Goal: Task Accomplishment & Management: Complete application form

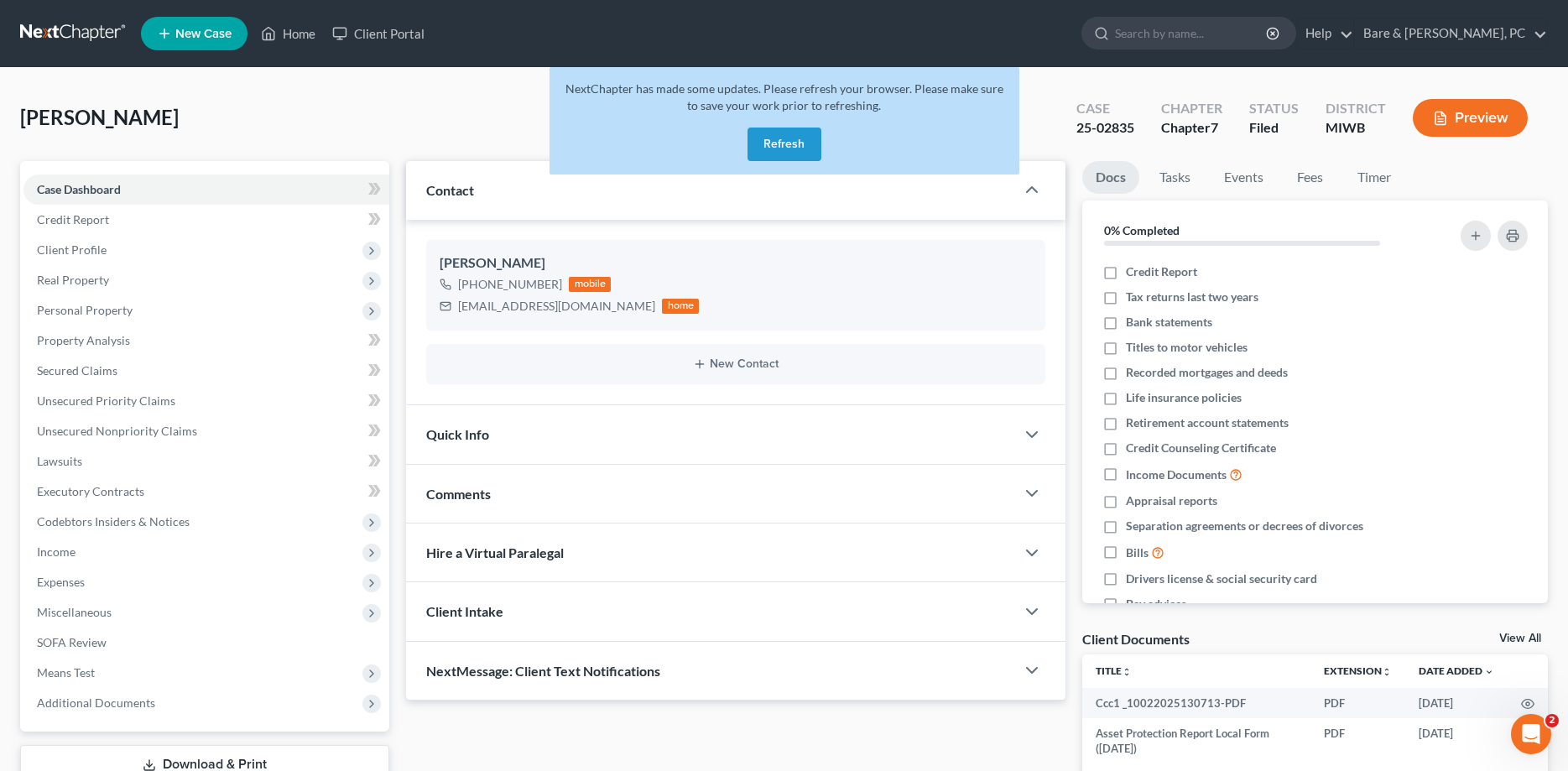
click at [786, 145] on button "Refresh" at bounding box center [785, 144] width 74 height 33
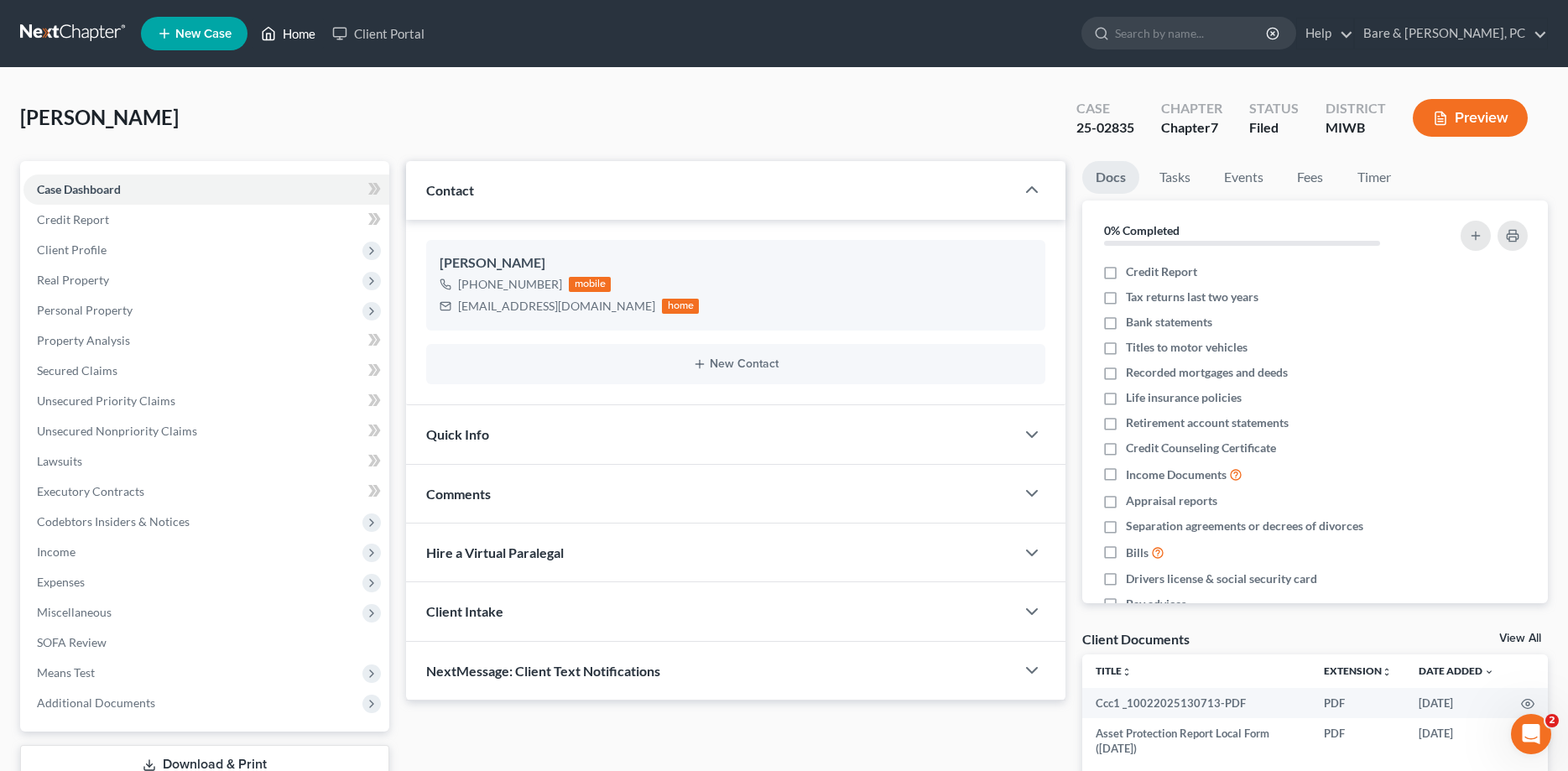
click at [302, 32] on link "Home" at bounding box center [288, 33] width 71 height 31
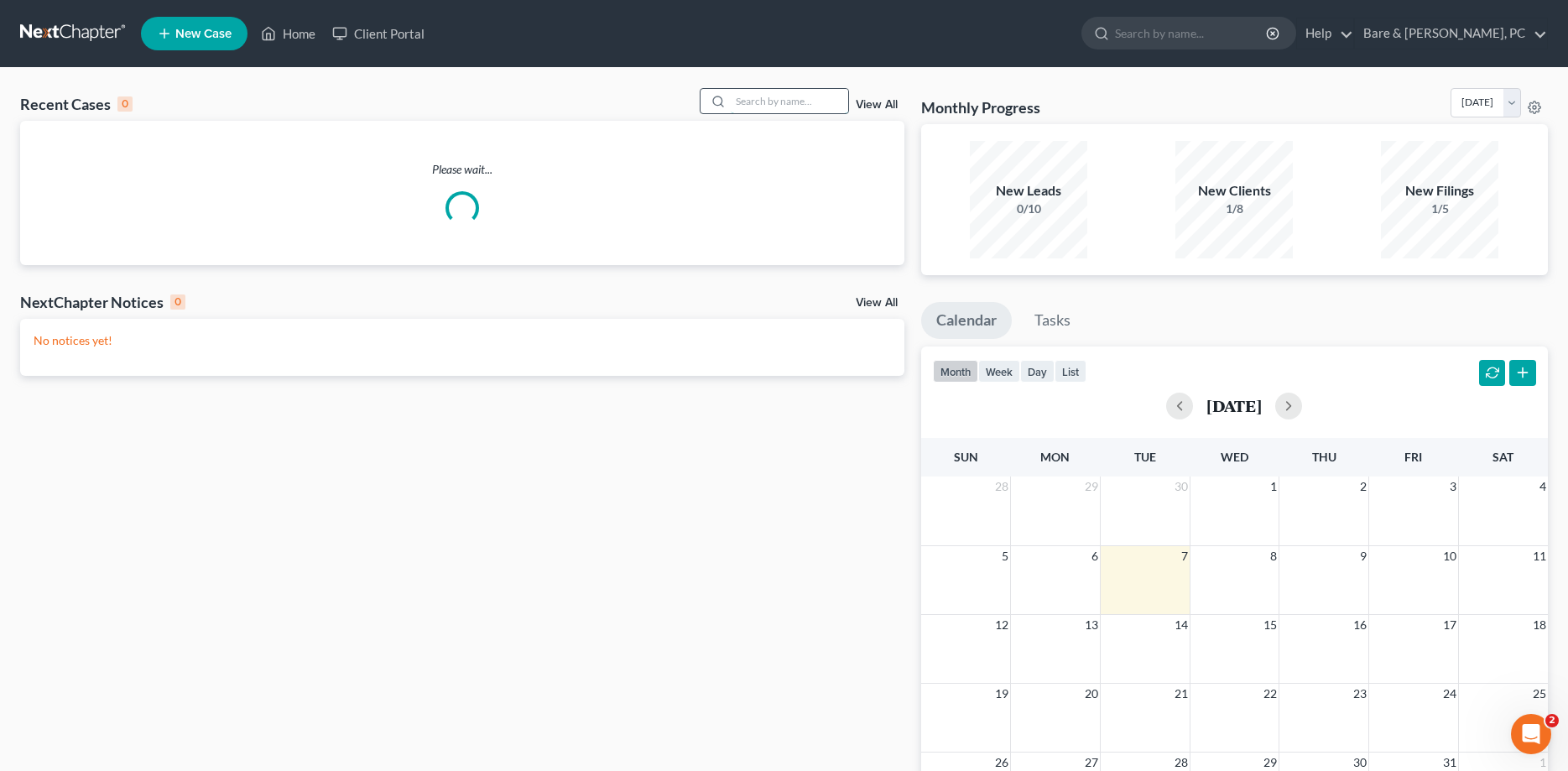
click at [825, 101] on input "search" at bounding box center [790, 101] width 118 height 24
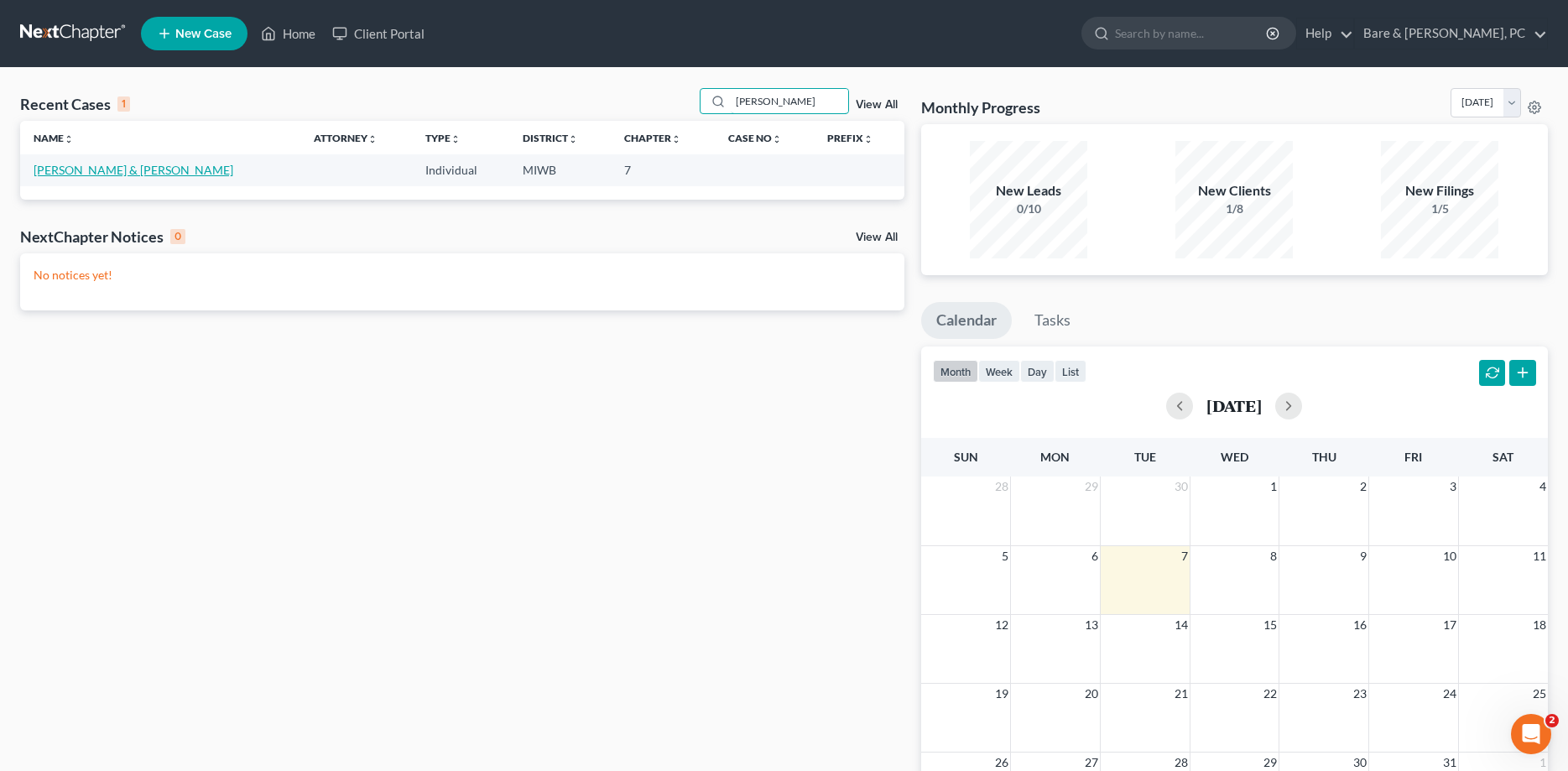
type input "connie"
click at [164, 172] on link "Peplinski, Richard & Connie" at bounding box center [133, 169] width 199 height 14
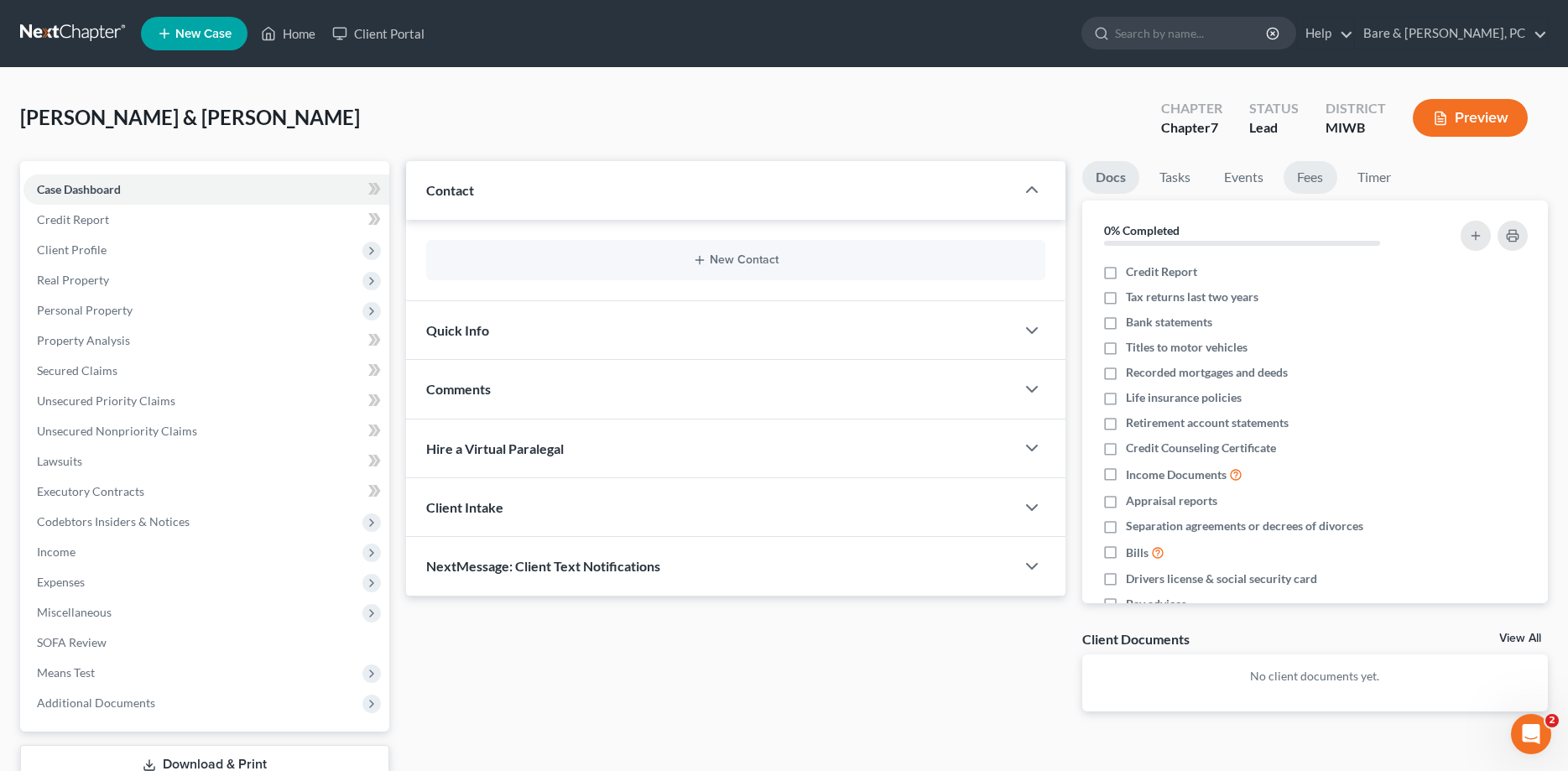
click at [1315, 168] on link "Fees" at bounding box center [1311, 177] width 54 height 32
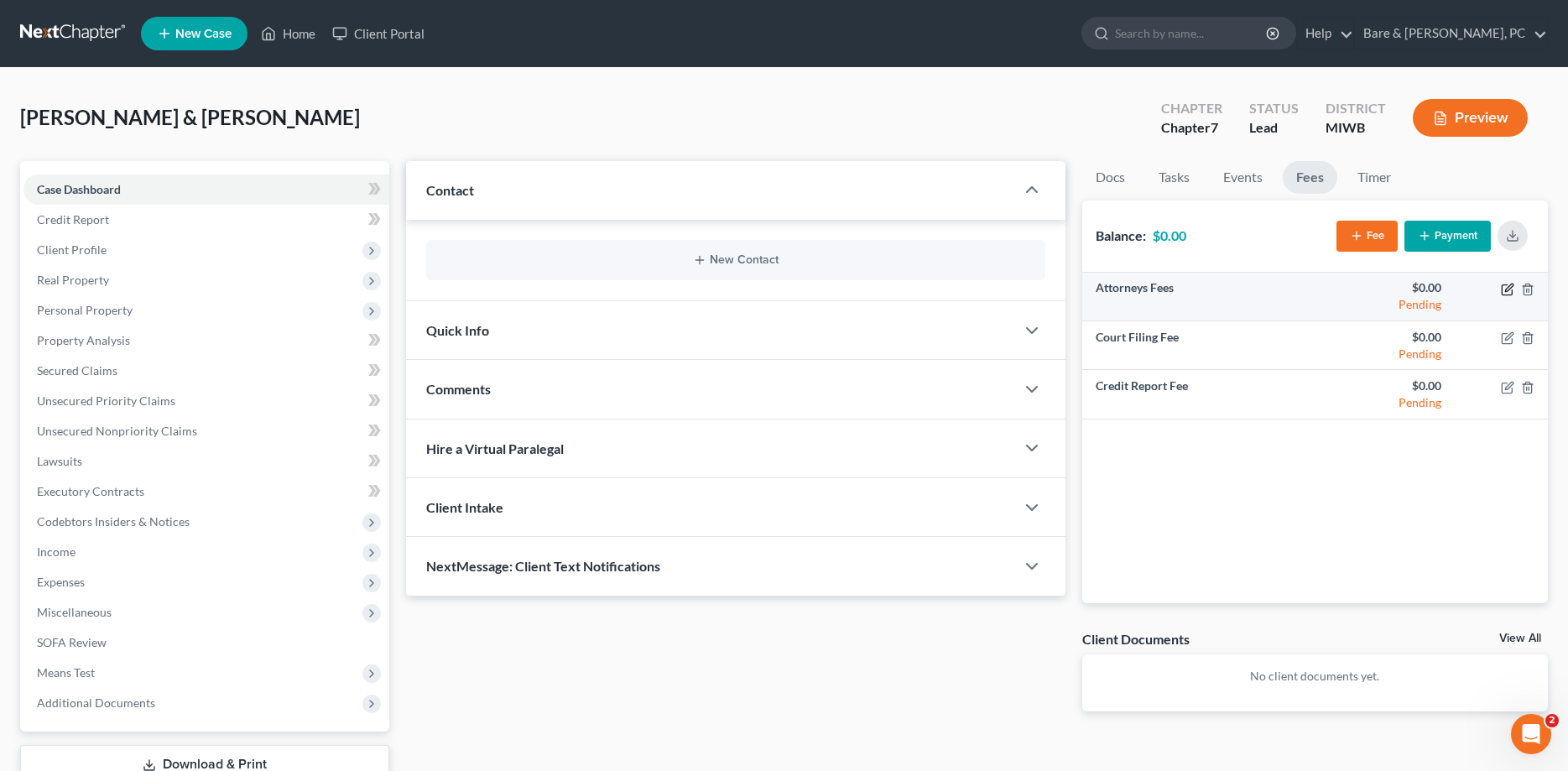
click at [1508, 285] on icon "button" at bounding box center [1508, 289] width 13 height 13
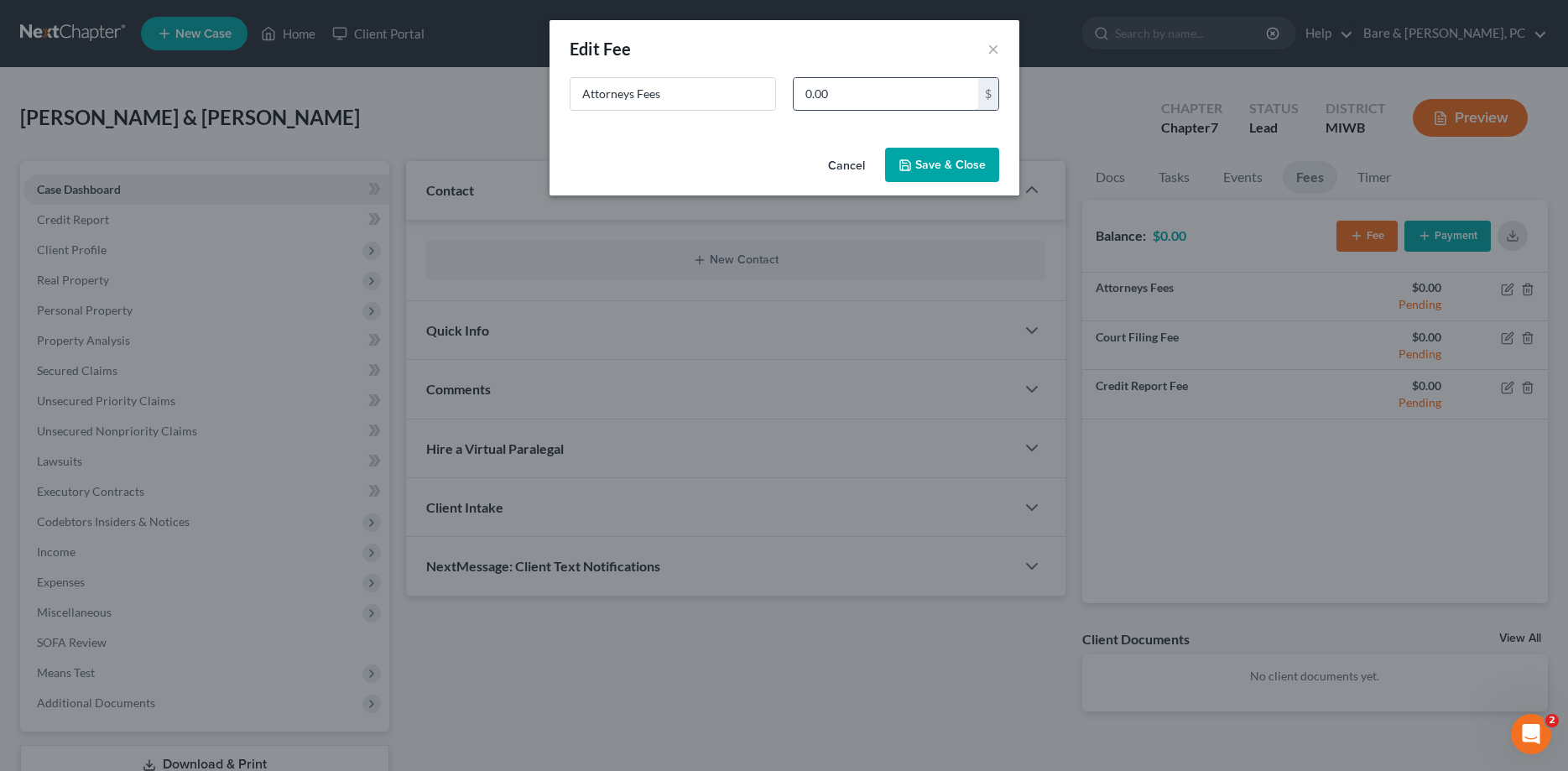
click at [835, 89] on input "0.00" at bounding box center [886, 94] width 185 height 32
type input "1,200"
click at [951, 160] on button "Save & Close" at bounding box center [942, 165] width 114 height 35
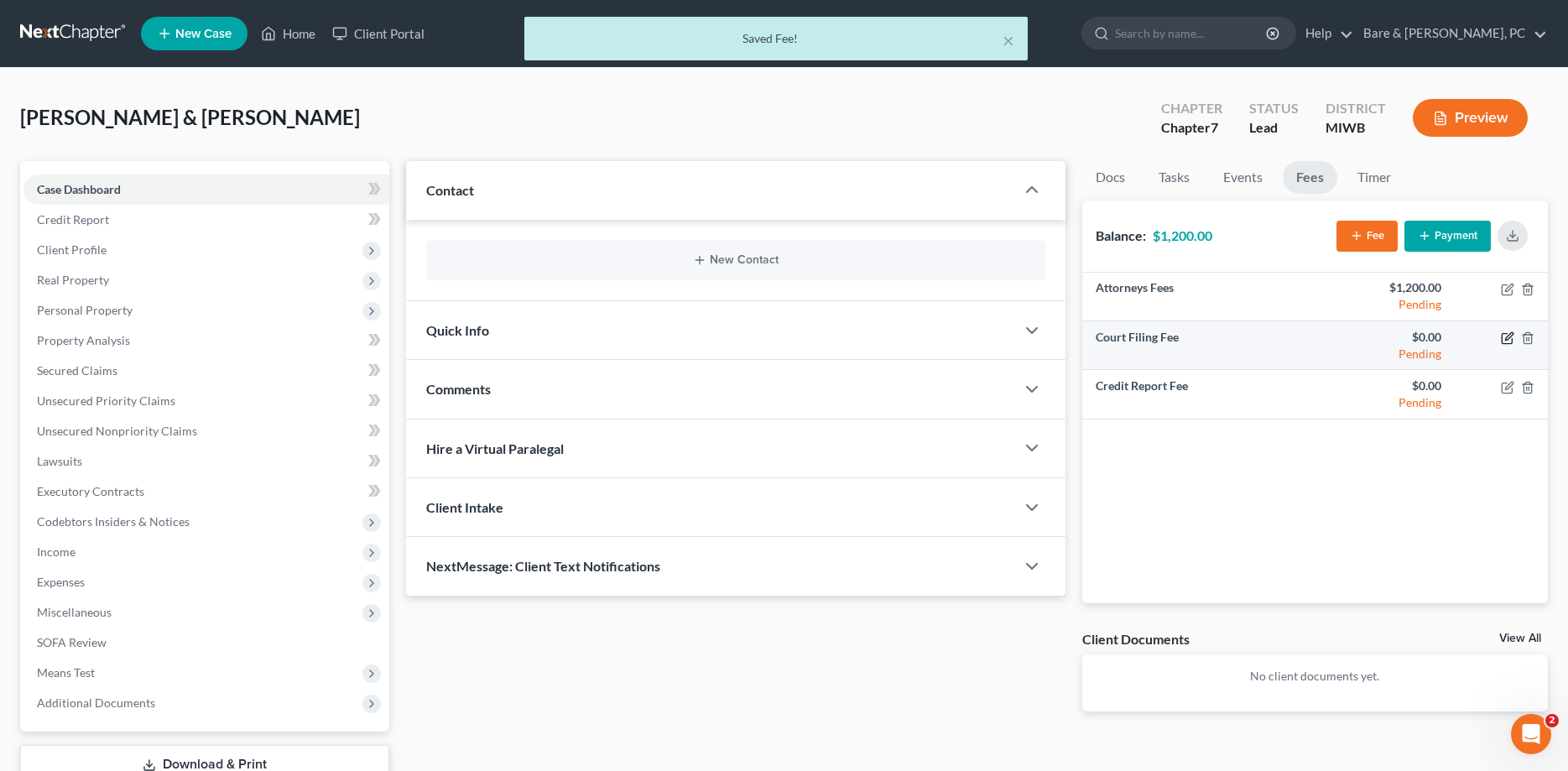
click at [1504, 332] on icon "button" at bounding box center [1508, 338] width 13 height 13
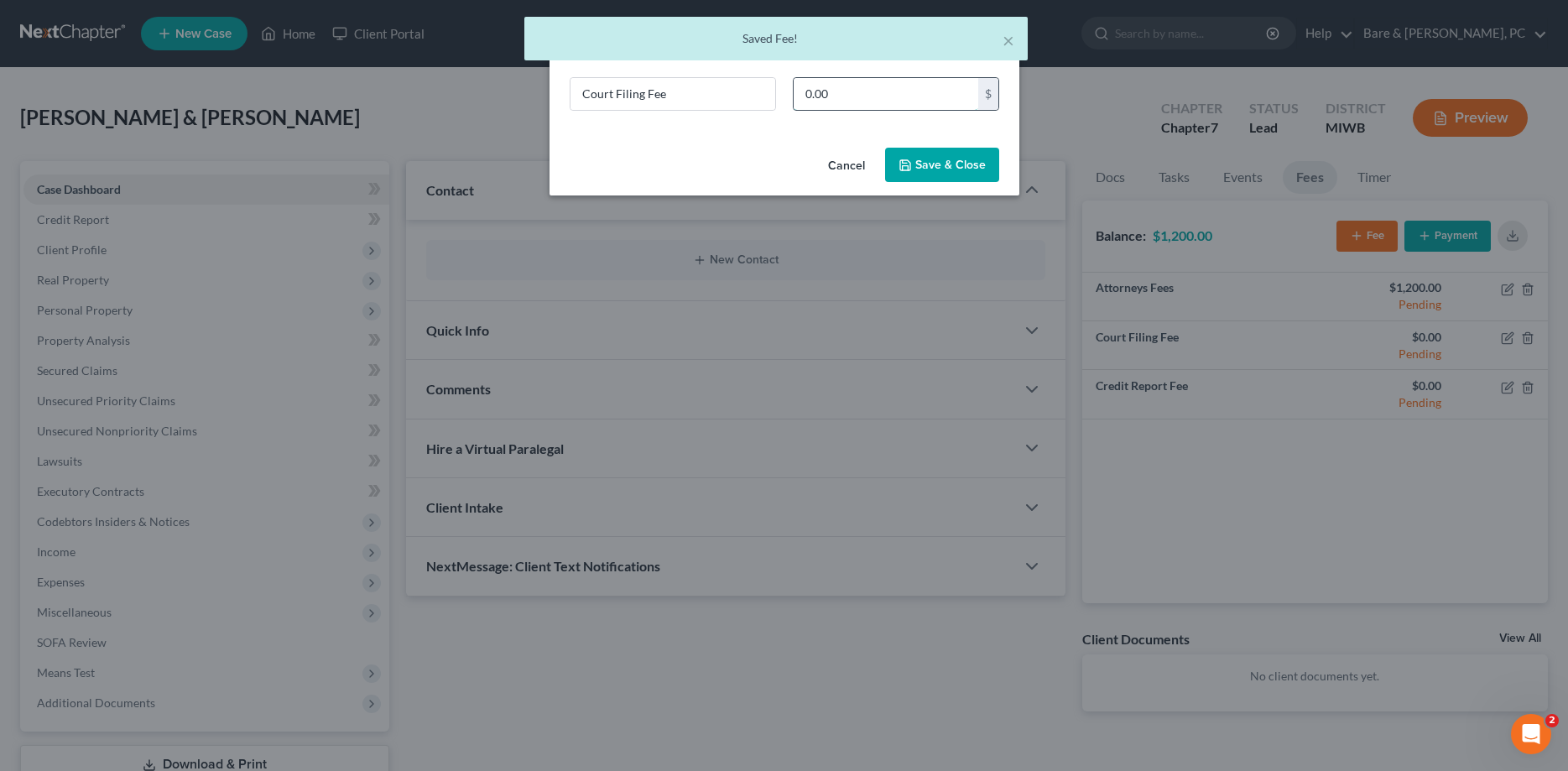
click at [845, 96] on input "0.00" at bounding box center [886, 94] width 185 height 32
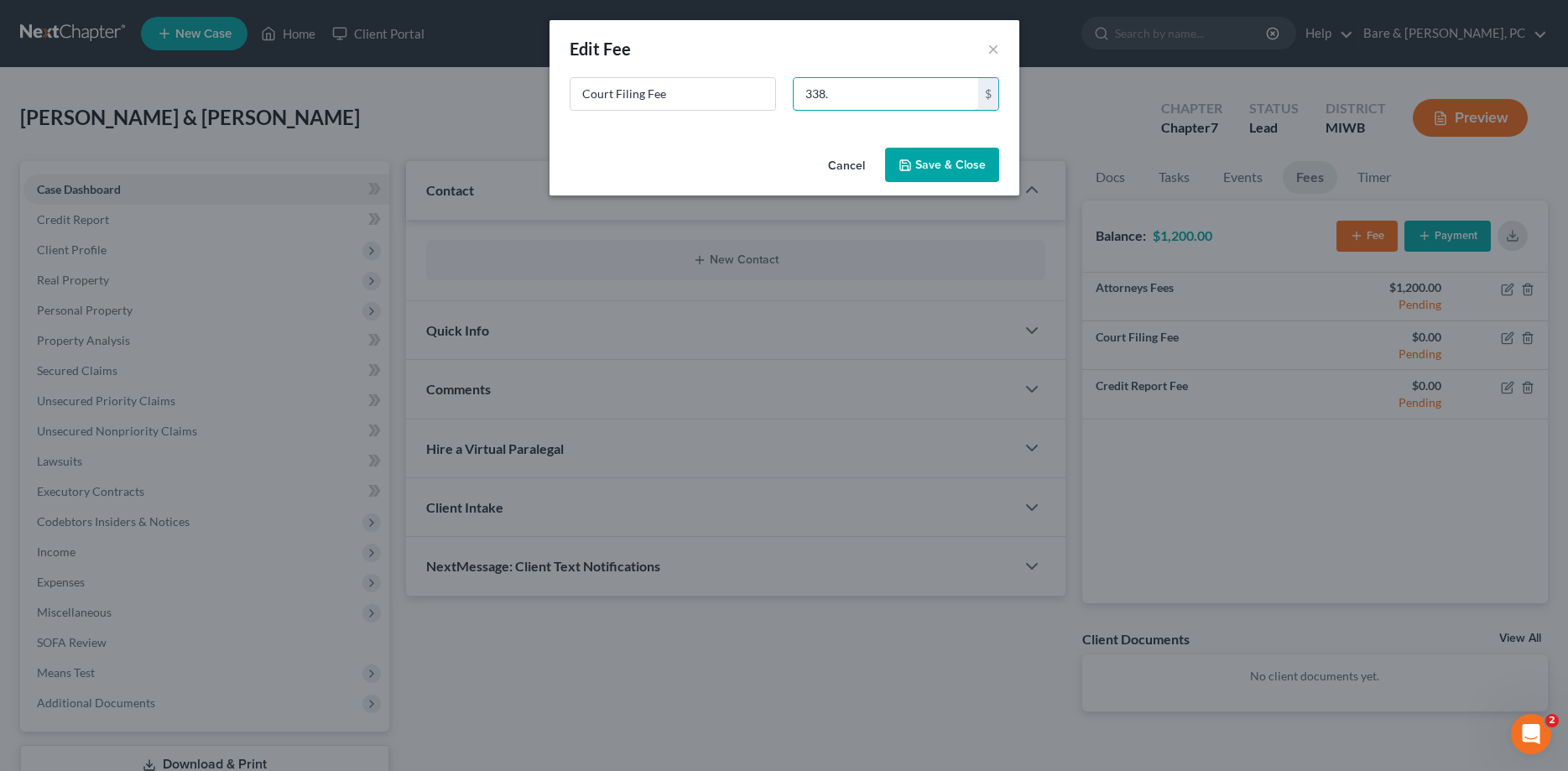
type input "338."
click at [943, 158] on button "Save & Close" at bounding box center [942, 165] width 114 height 35
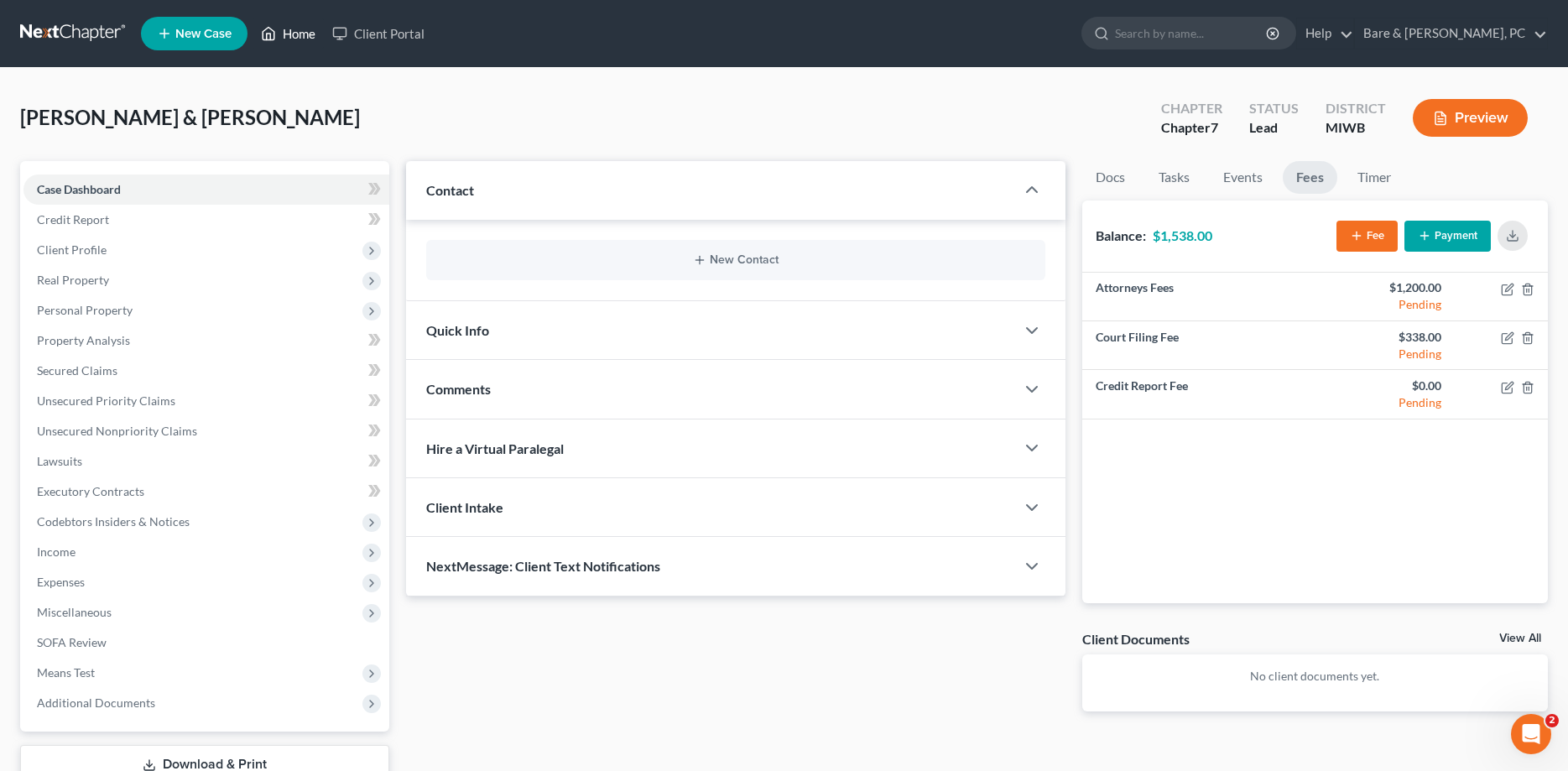
click at [297, 33] on link "Home" at bounding box center [288, 33] width 71 height 31
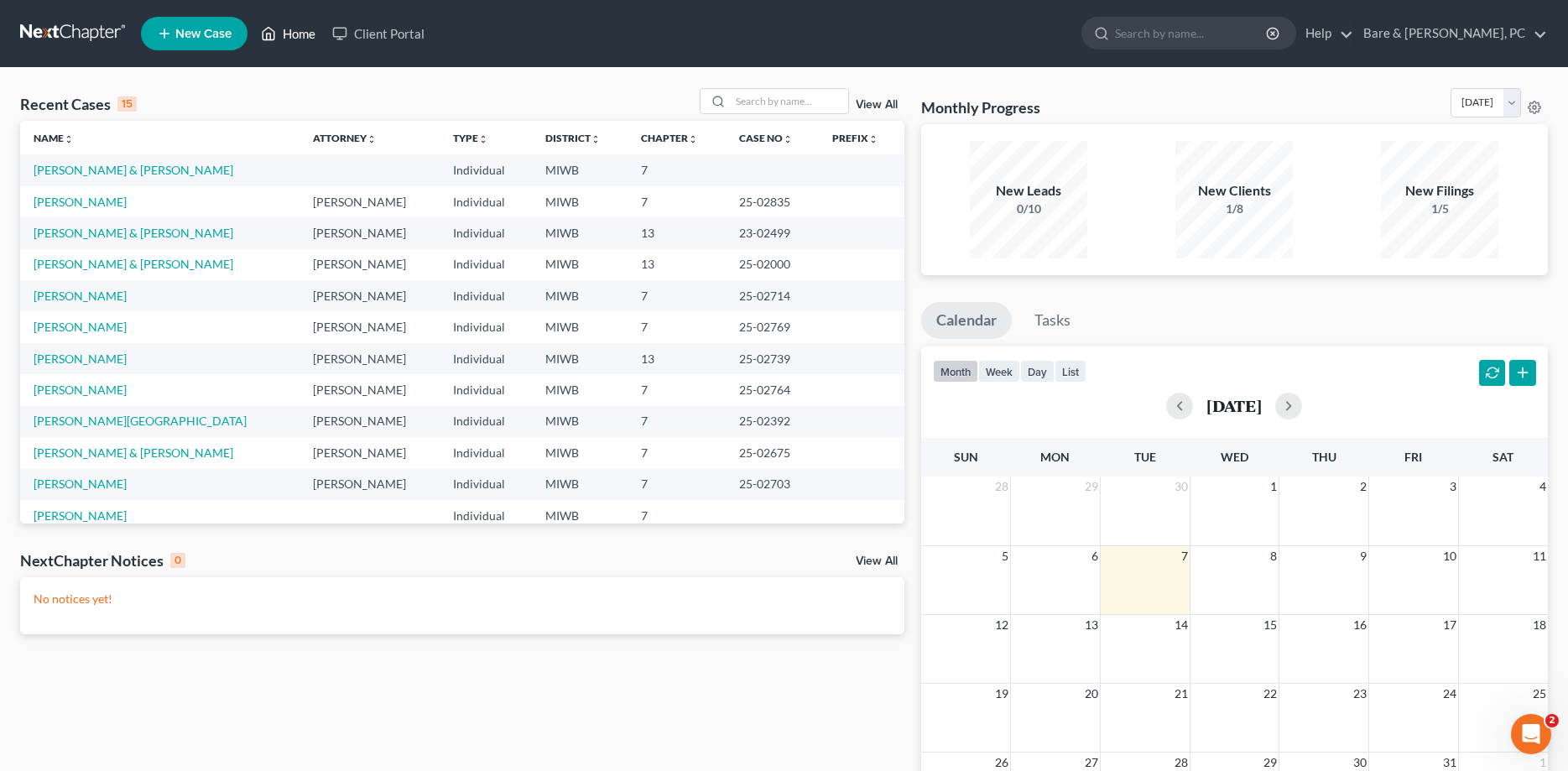
click at [296, 31] on link "Home" at bounding box center [288, 33] width 71 height 31
click at [785, 102] on input "search" at bounding box center [790, 101] width 118 height 24
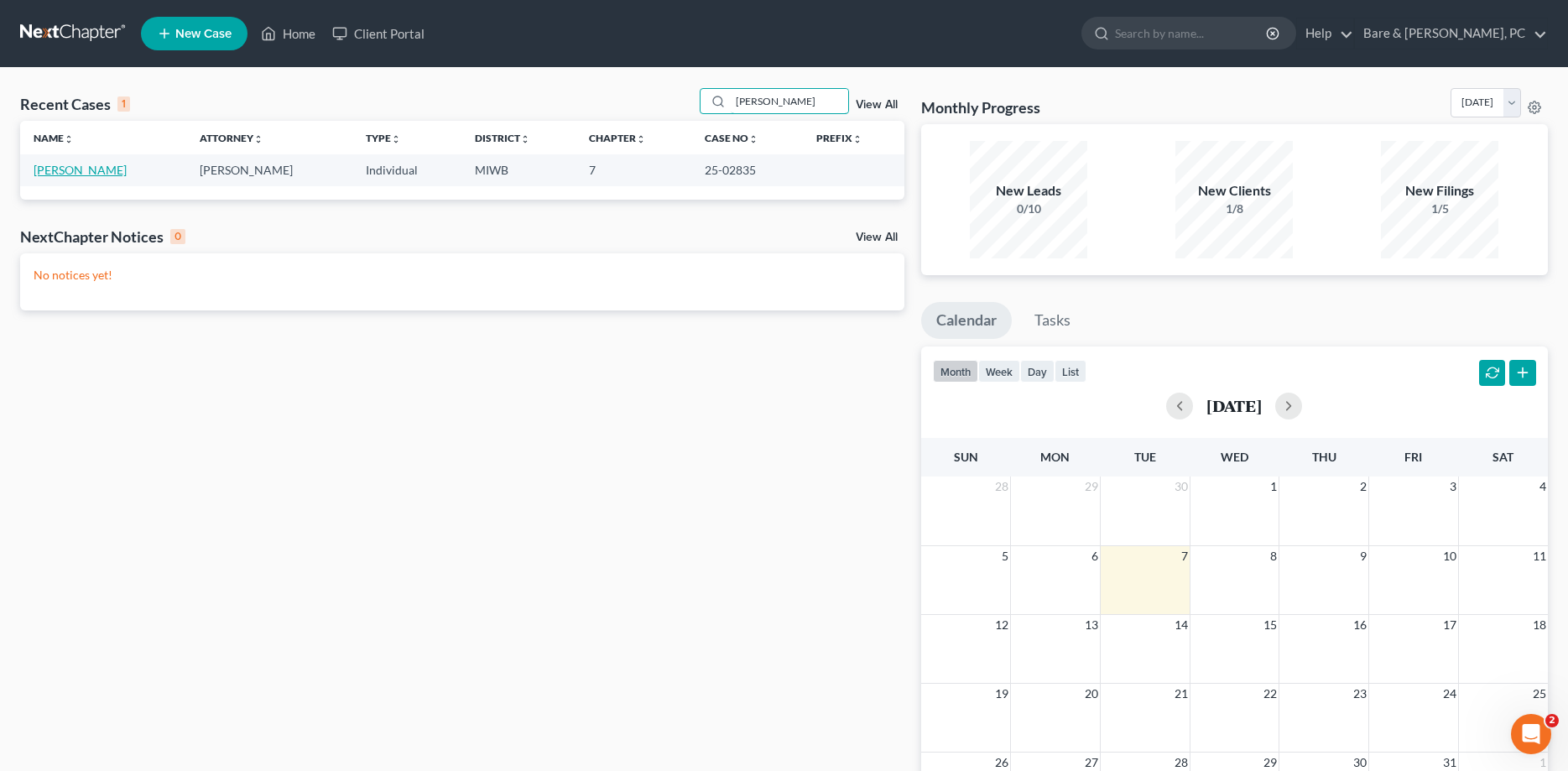
type input "frick"
click at [79, 172] on link "Frick, Dennis" at bounding box center [80, 169] width 93 height 14
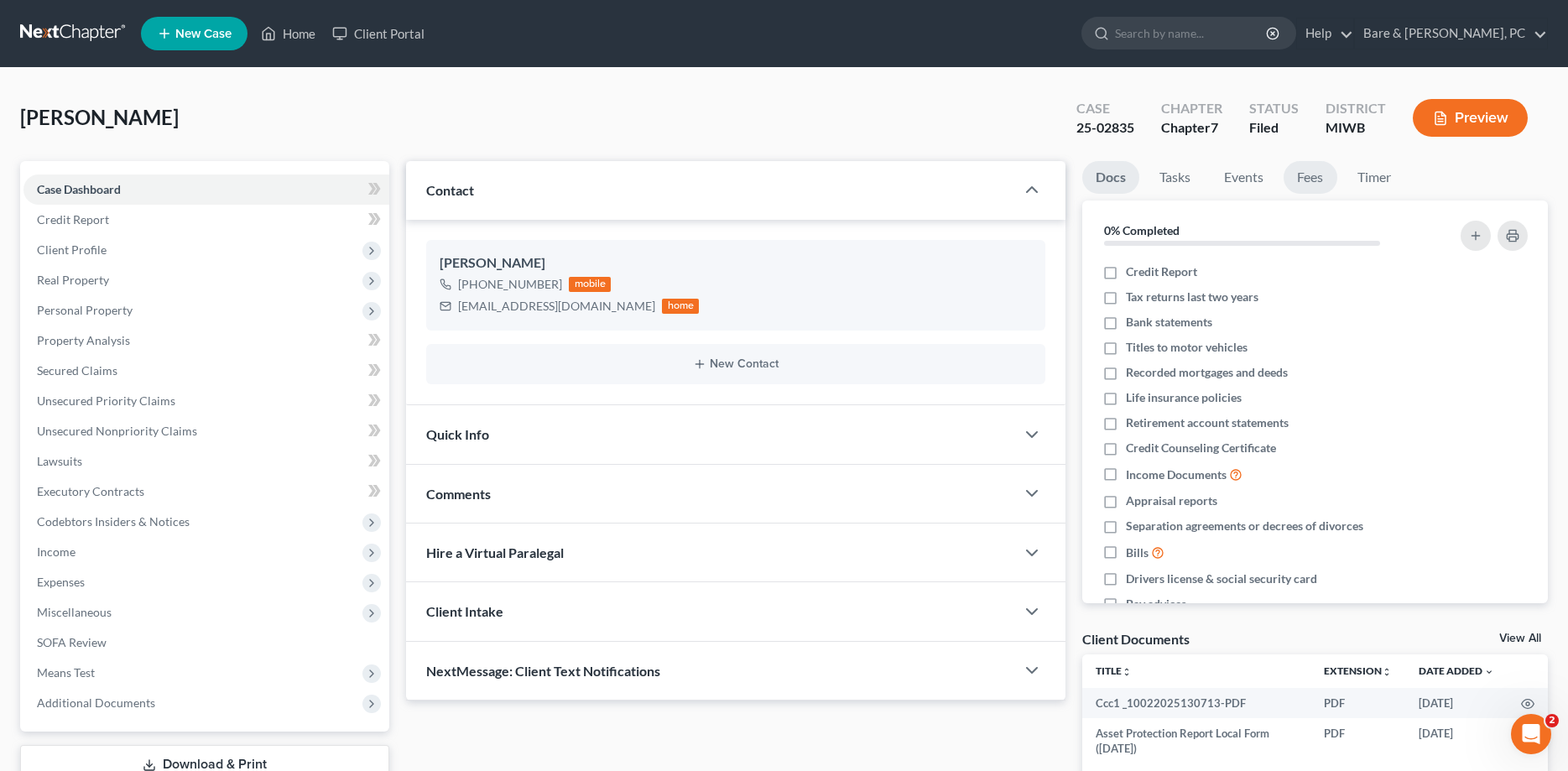
click at [1317, 175] on link "Fees" at bounding box center [1311, 177] width 54 height 32
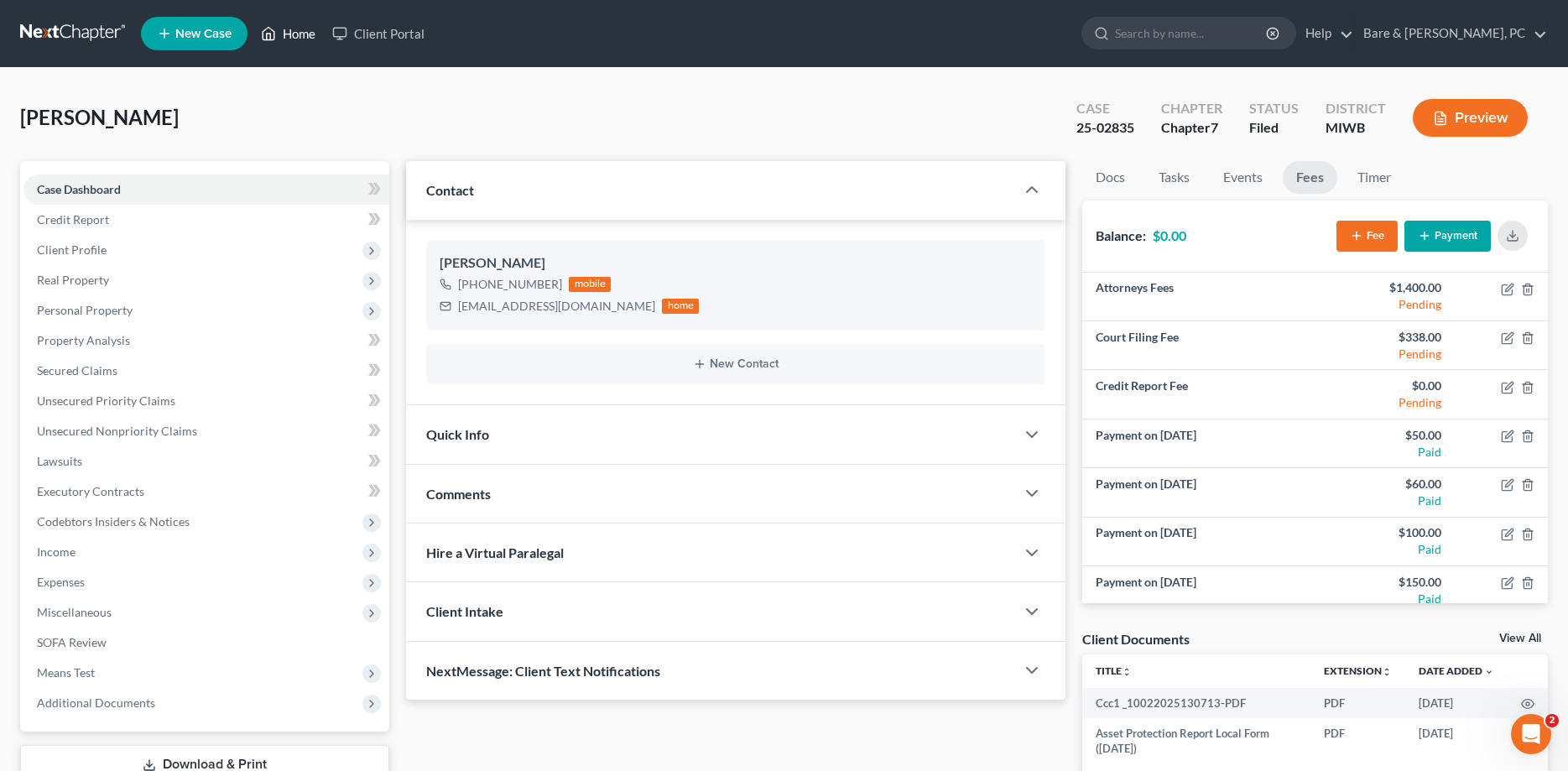
click at [305, 28] on link "Home" at bounding box center [288, 33] width 71 height 31
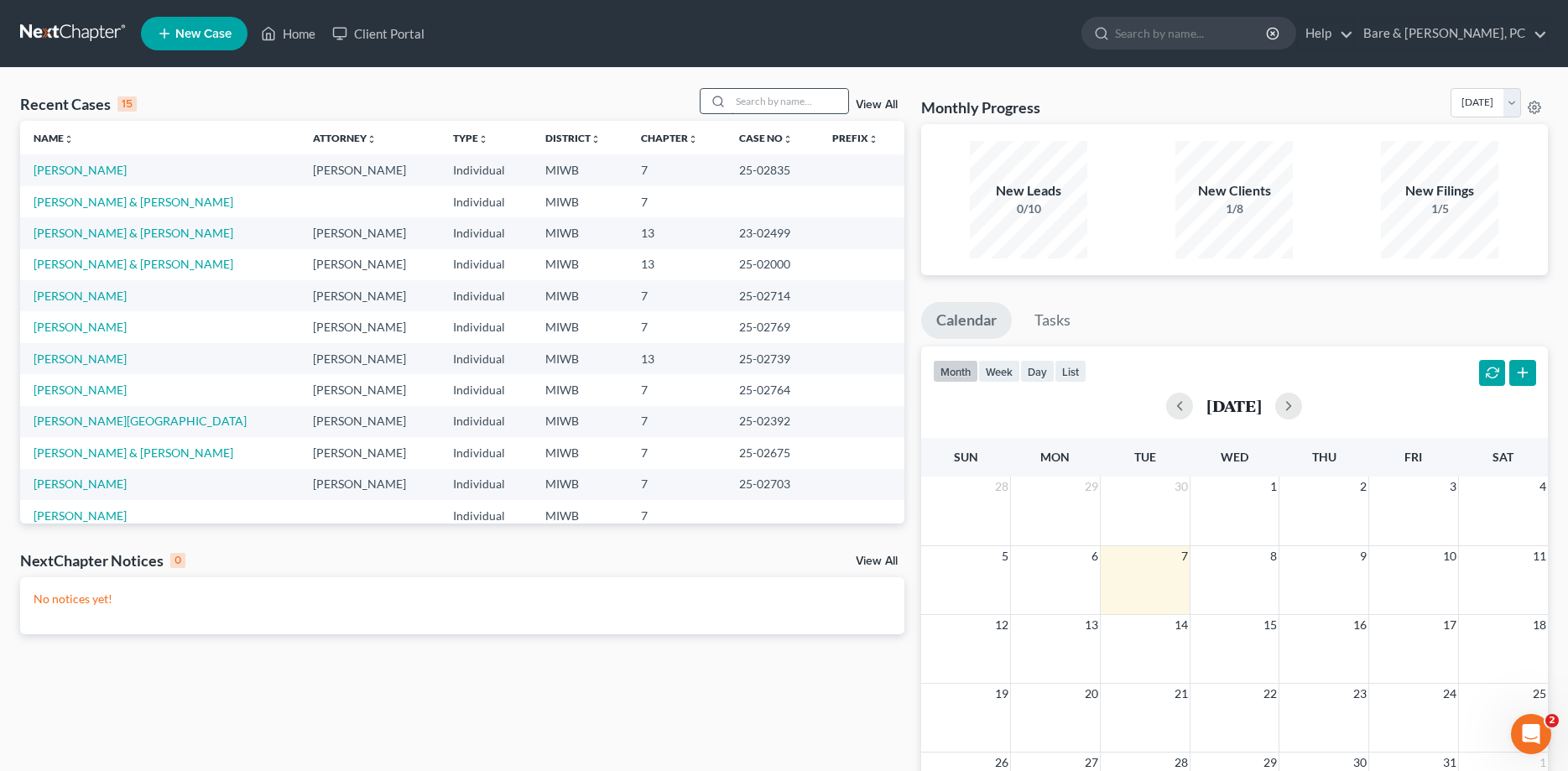
click at [751, 99] on input "search" at bounding box center [790, 101] width 118 height 24
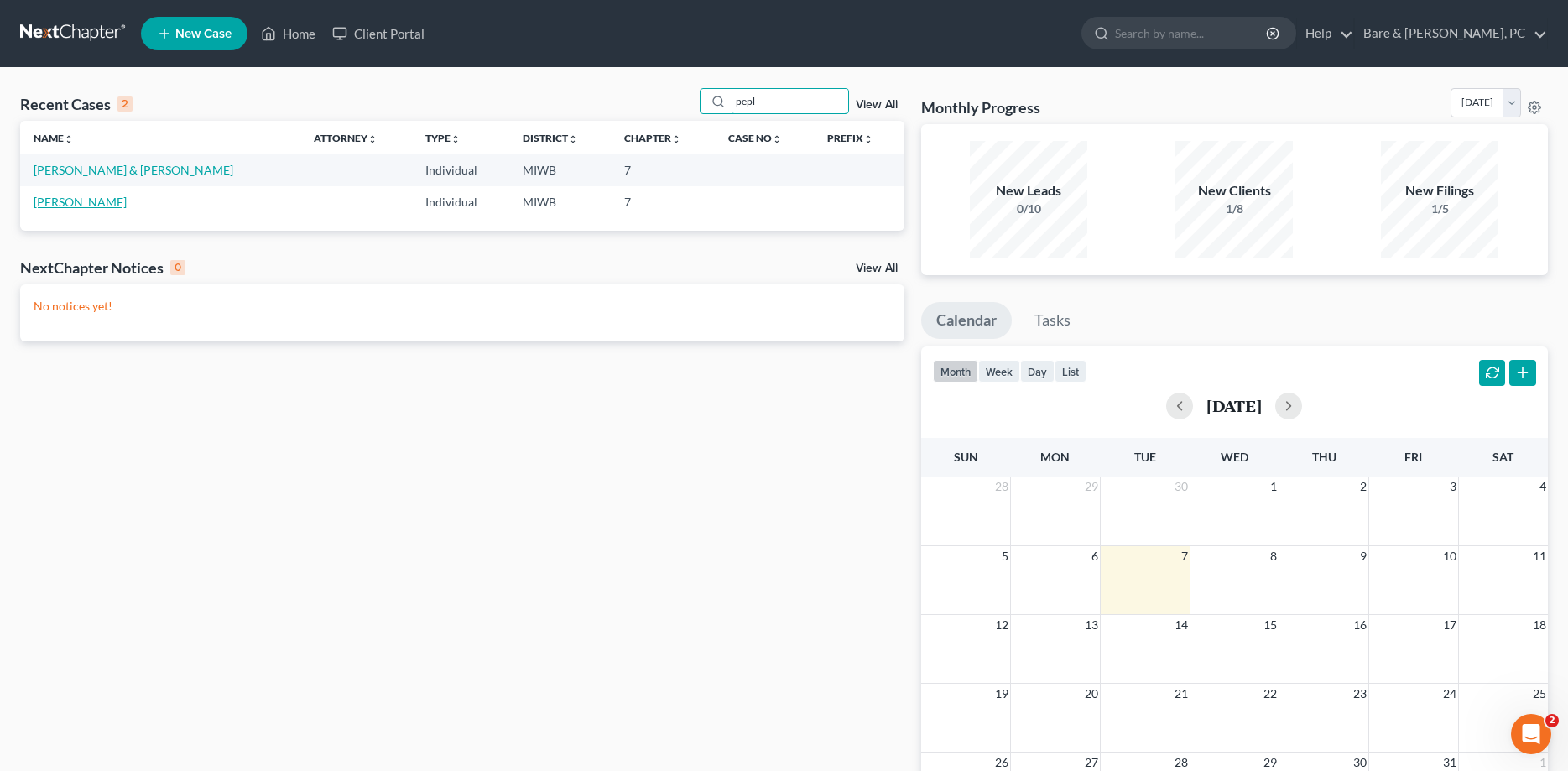
type input "pepl"
click at [75, 206] on link "Peplinski, Richard" at bounding box center [80, 201] width 93 height 14
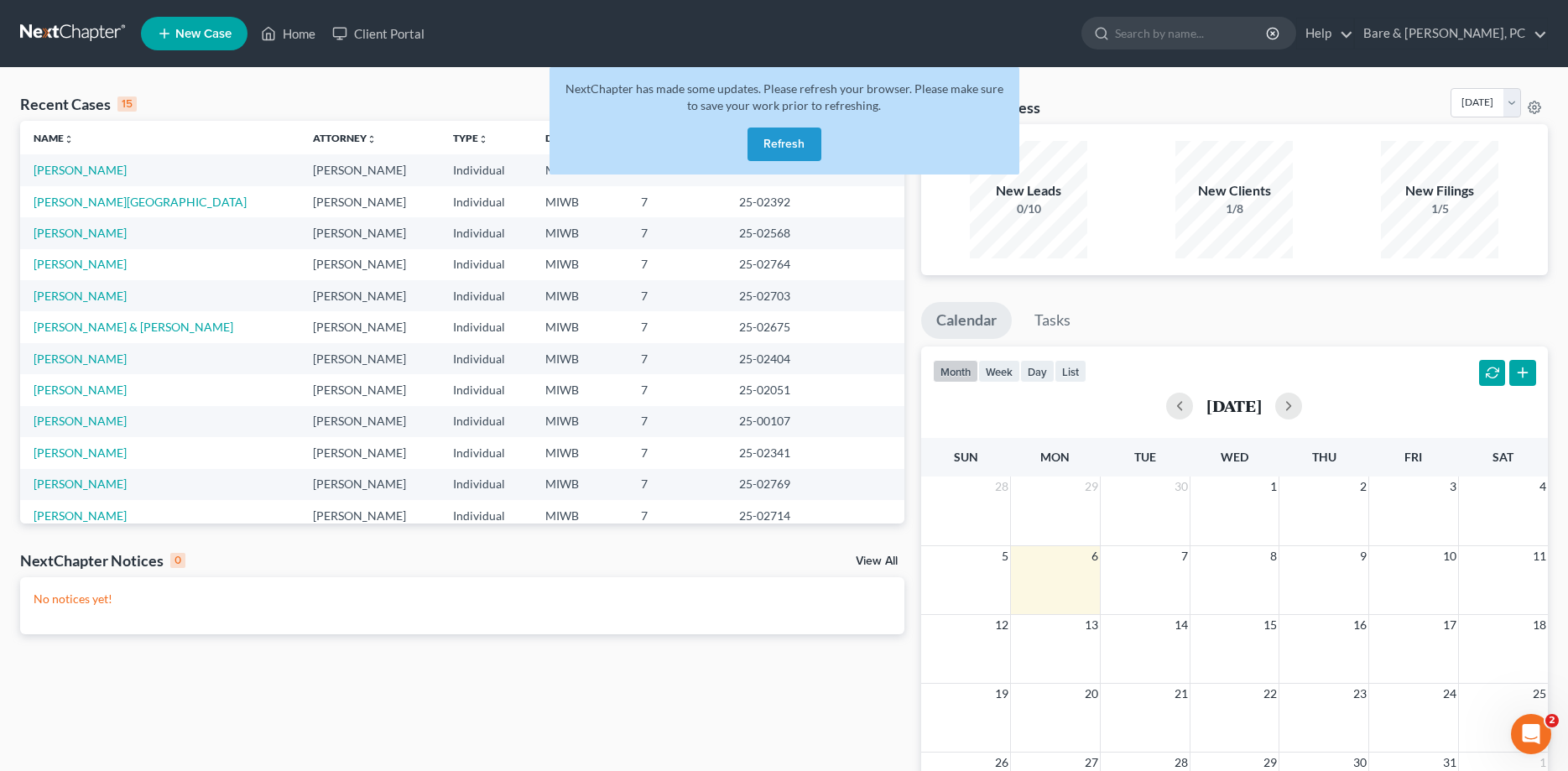
click at [789, 147] on button "Refresh" at bounding box center [785, 144] width 74 height 33
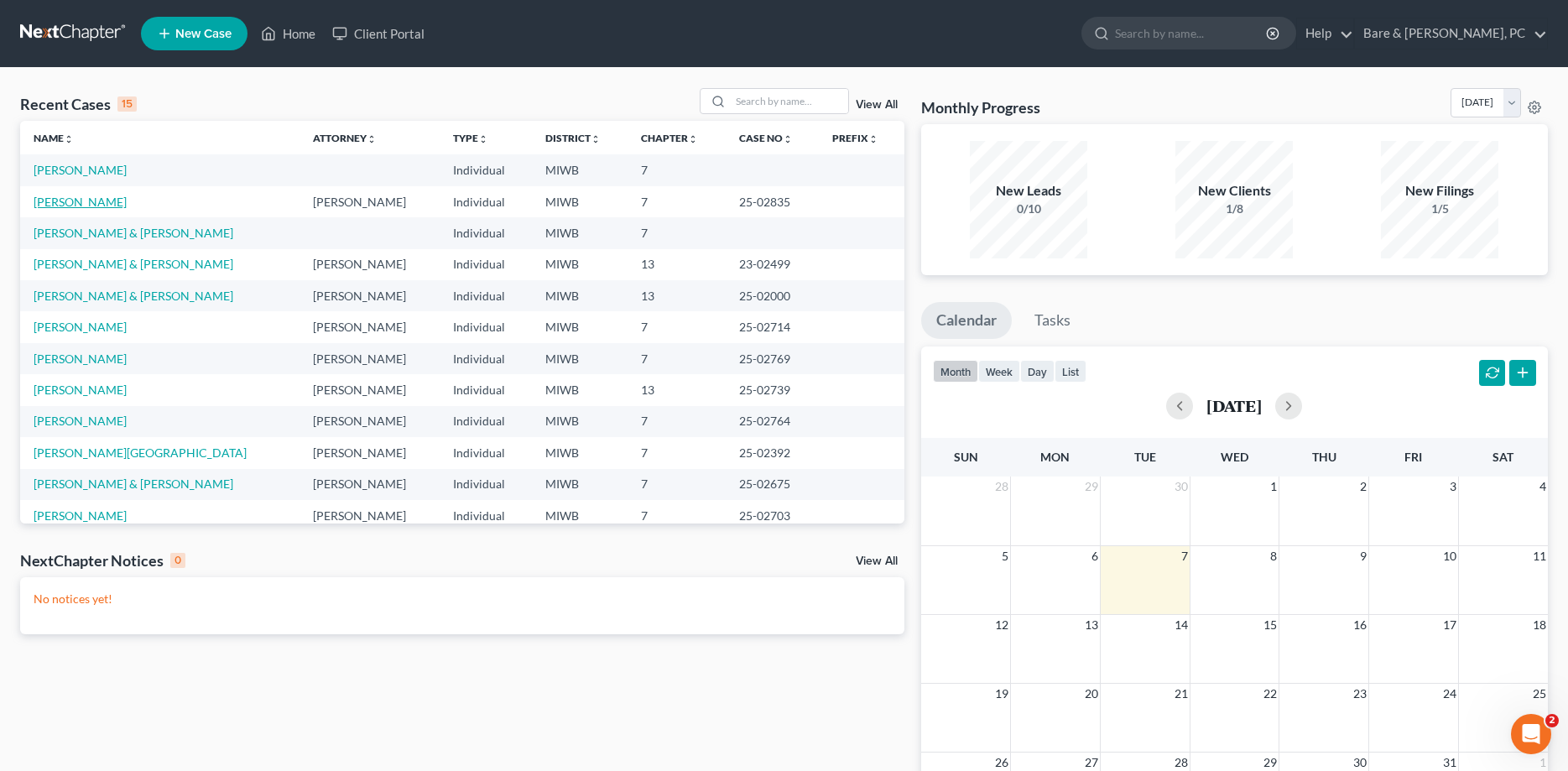
click at [65, 201] on link "Frick, Dennis" at bounding box center [80, 201] width 93 height 14
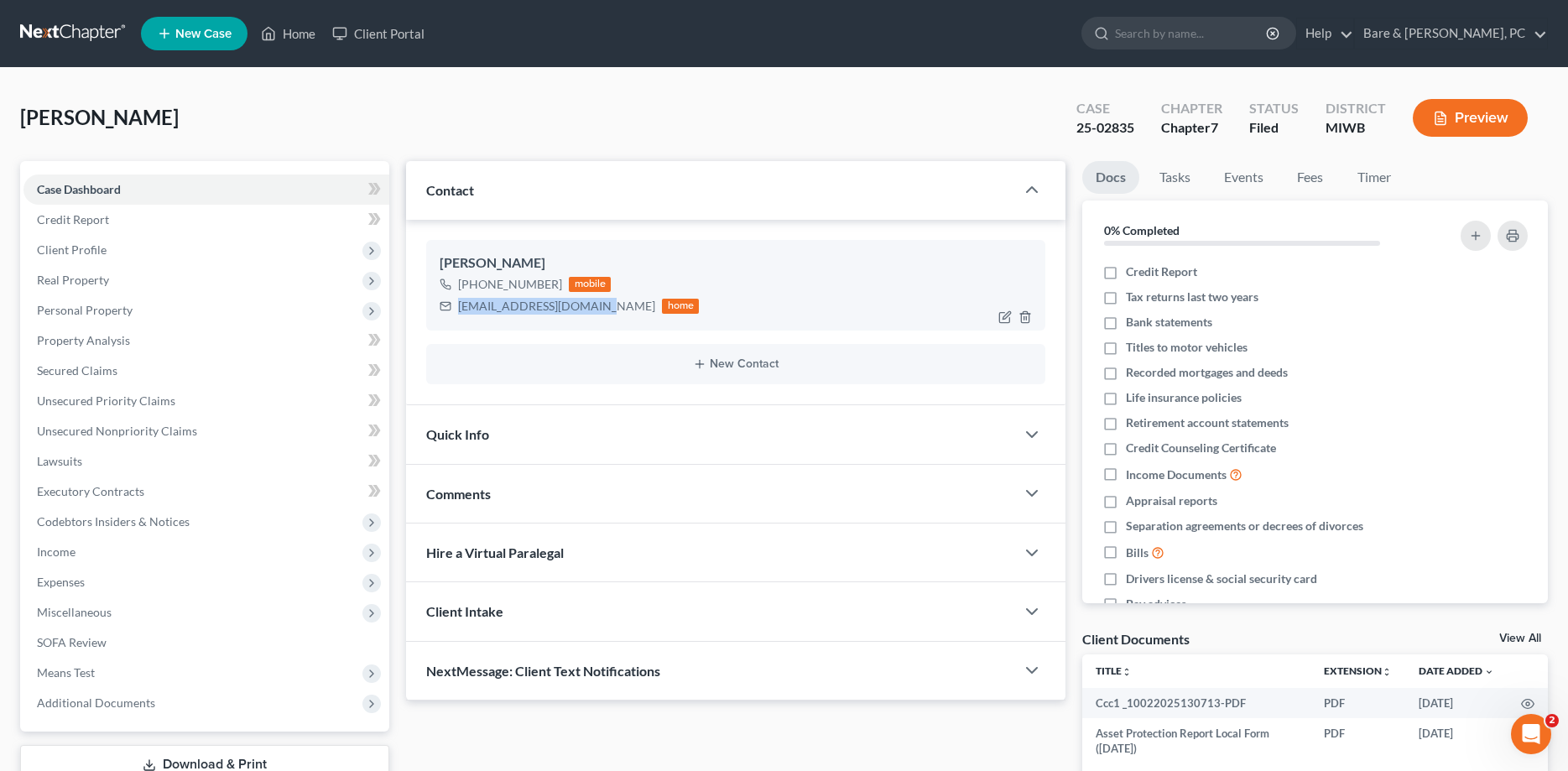
drag, startPoint x: 459, startPoint y: 311, endPoint x: 590, endPoint y: 313, distance: 131.0
click at [590, 313] on div "pluslabtech@hotmail.com" at bounding box center [557, 306] width 198 height 17
copy div "pluslabtech@hotmail.com"
click at [299, 40] on link "Home" at bounding box center [288, 33] width 71 height 31
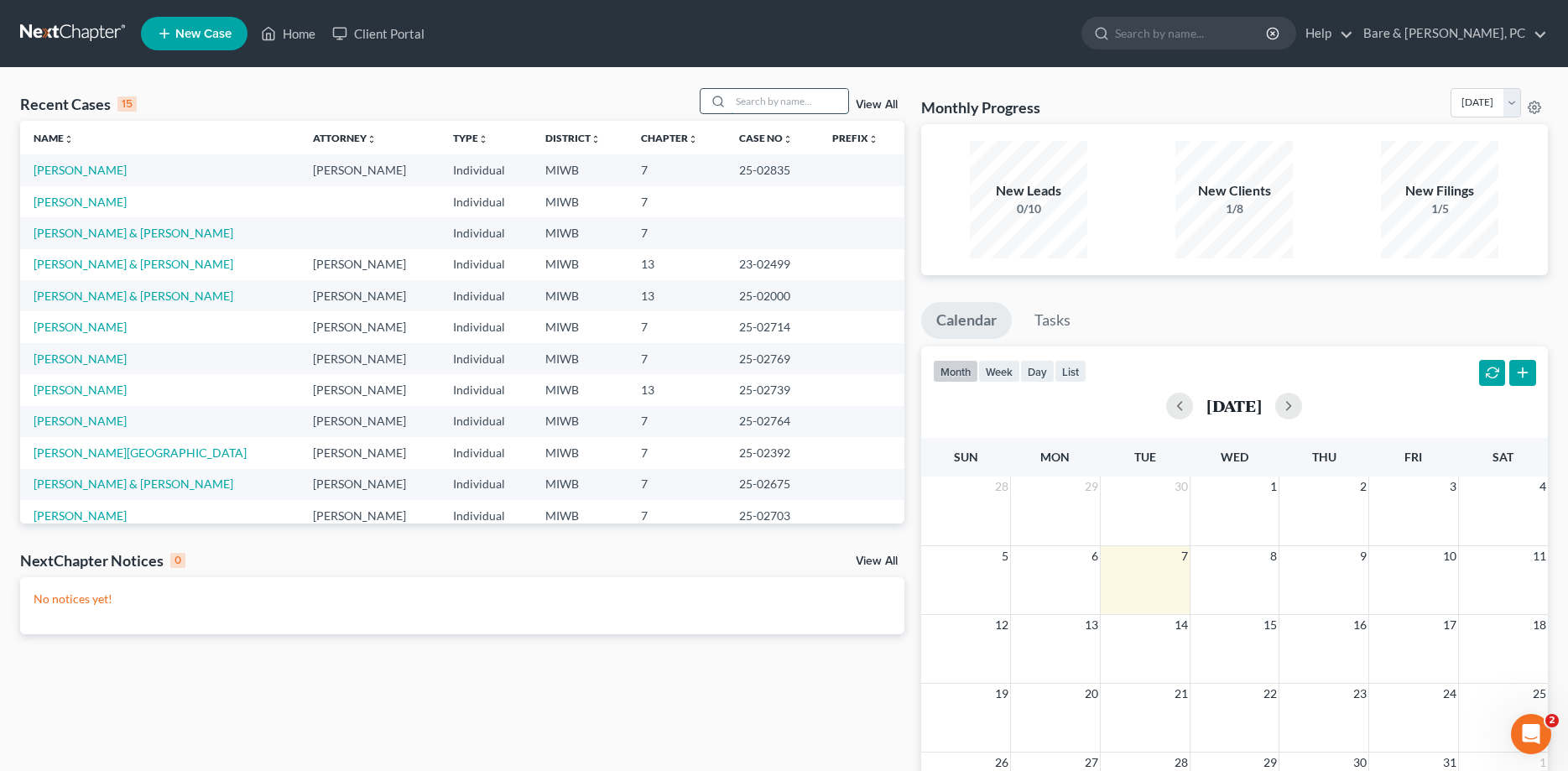
click at [754, 100] on input "search" at bounding box center [790, 101] width 118 height 24
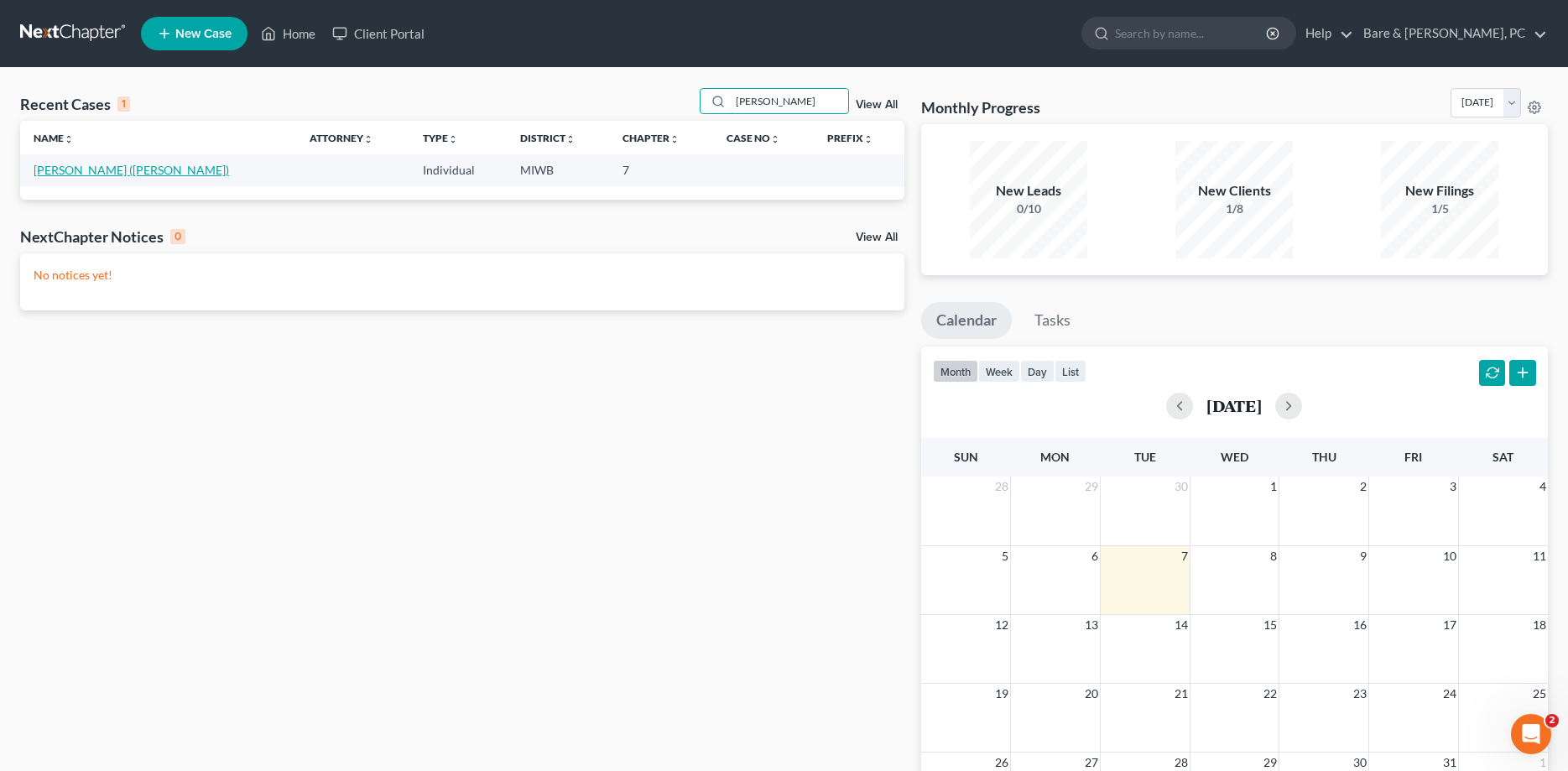
type input "underwood"
click at [73, 170] on link "[PERSON_NAME] ([PERSON_NAME])" at bounding box center [131, 169] width 196 height 14
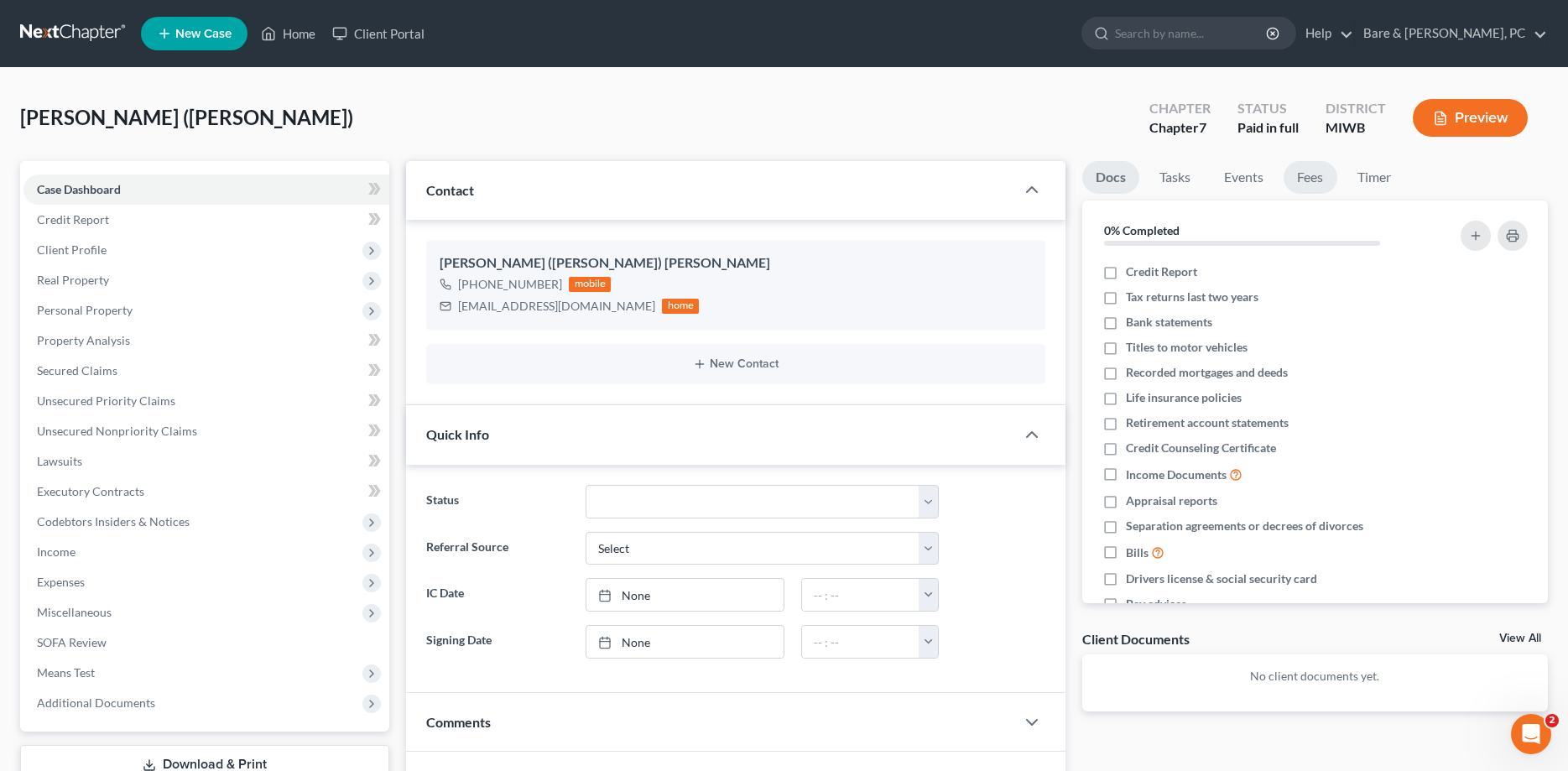
click at [1302, 179] on link "Fees" at bounding box center [1311, 177] width 54 height 32
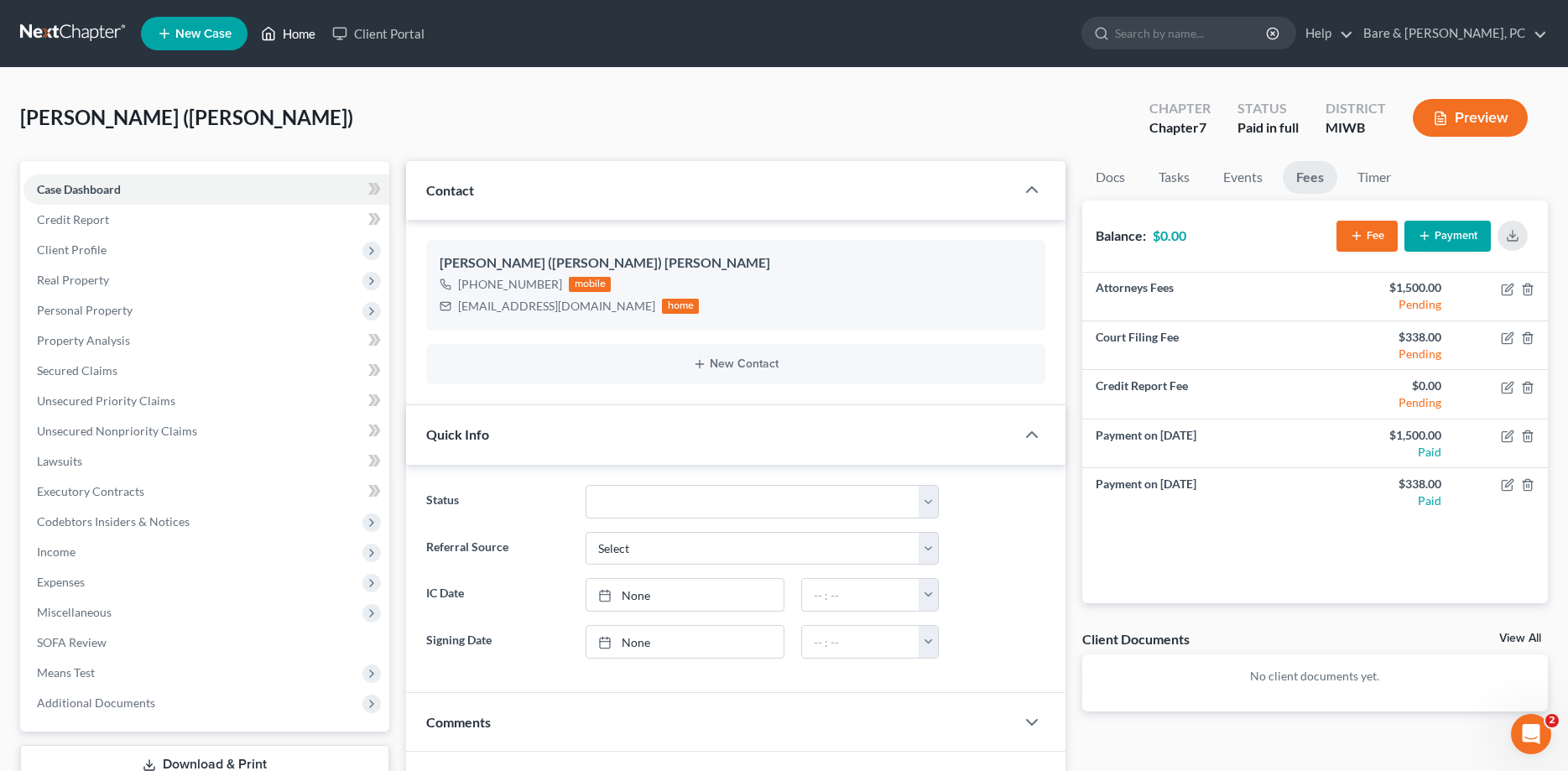
click at [303, 34] on link "Home" at bounding box center [288, 33] width 71 height 31
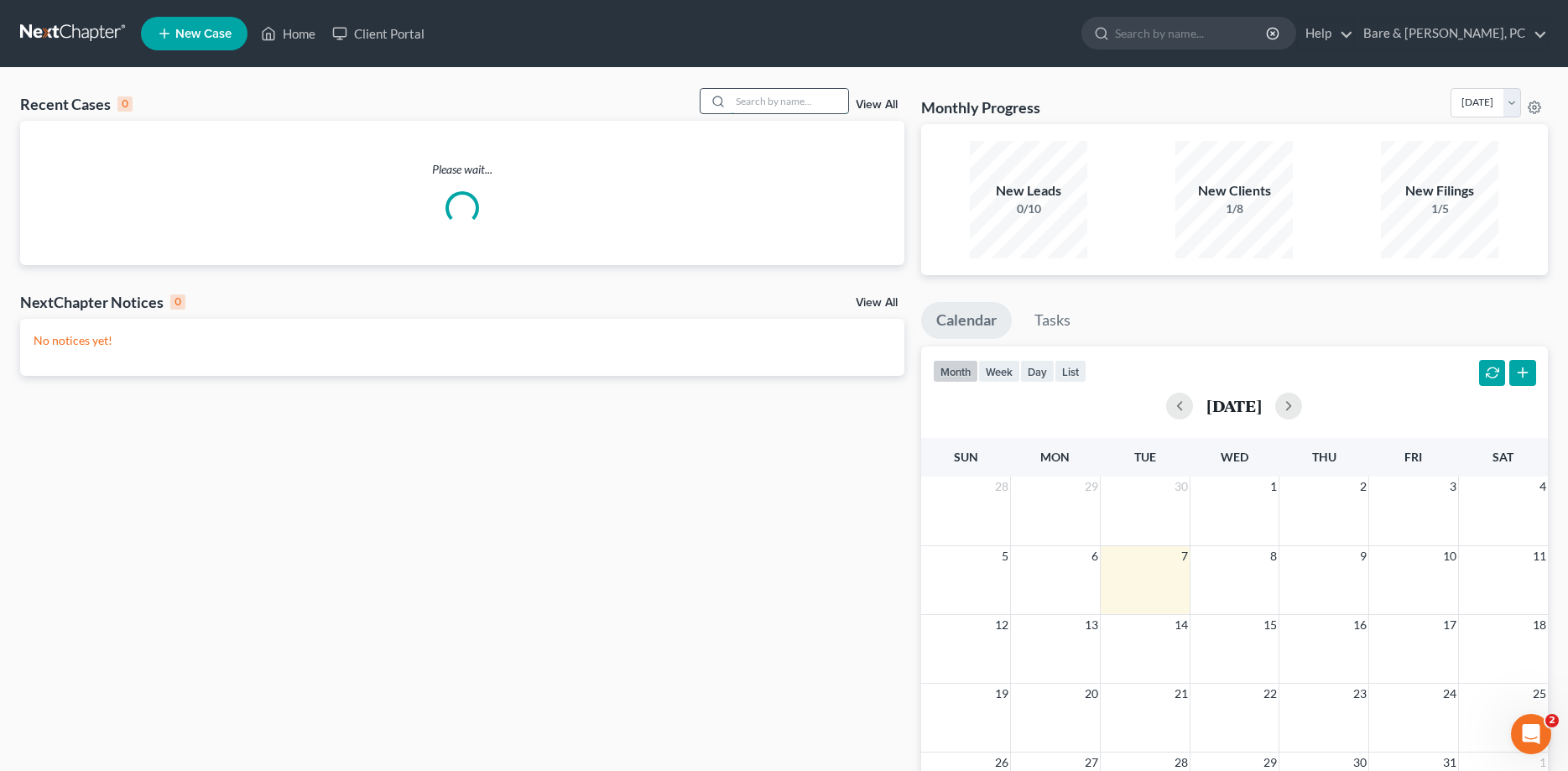
click at [751, 100] on input "search" at bounding box center [790, 101] width 118 height 24
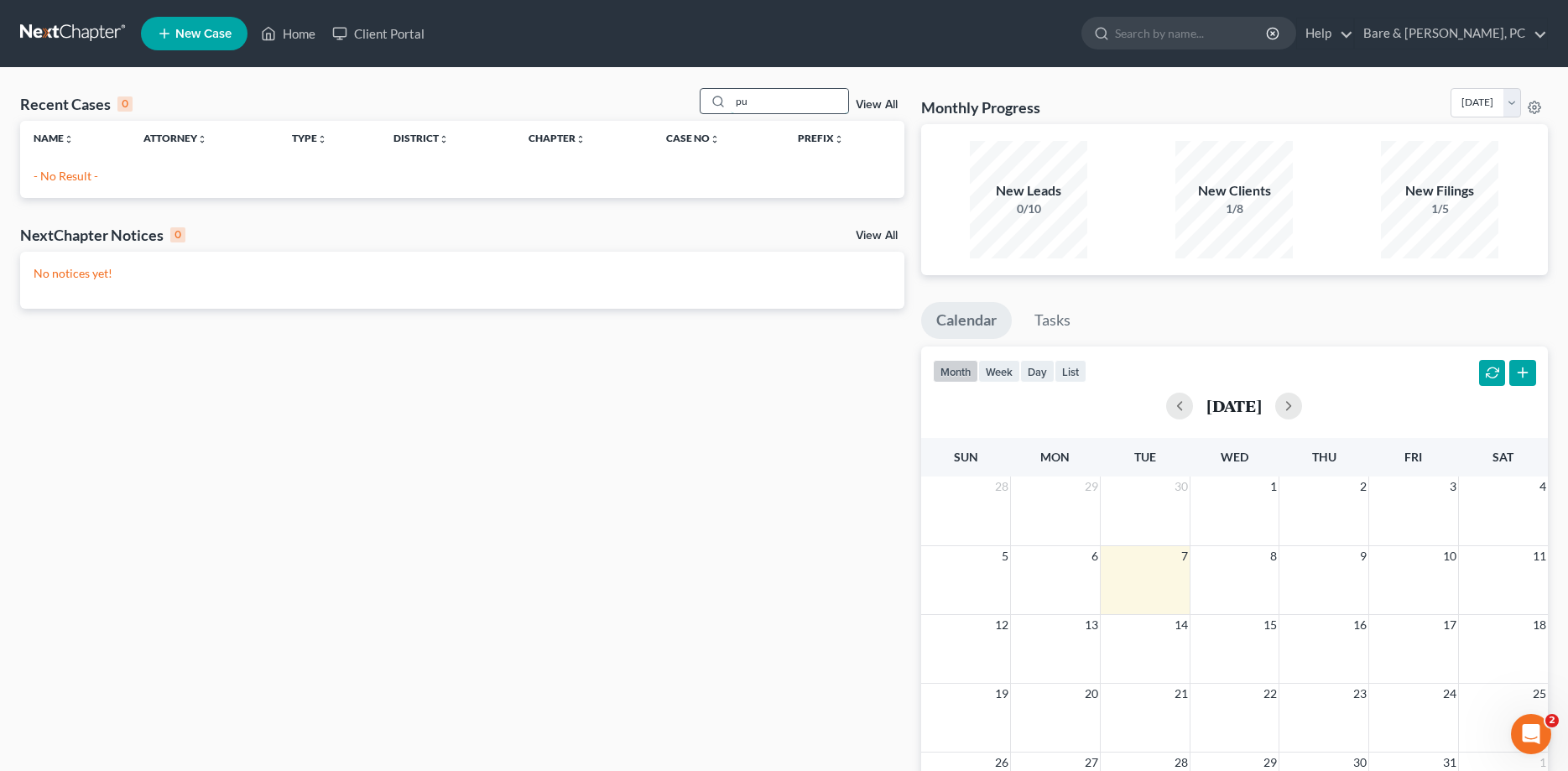
type input "p"
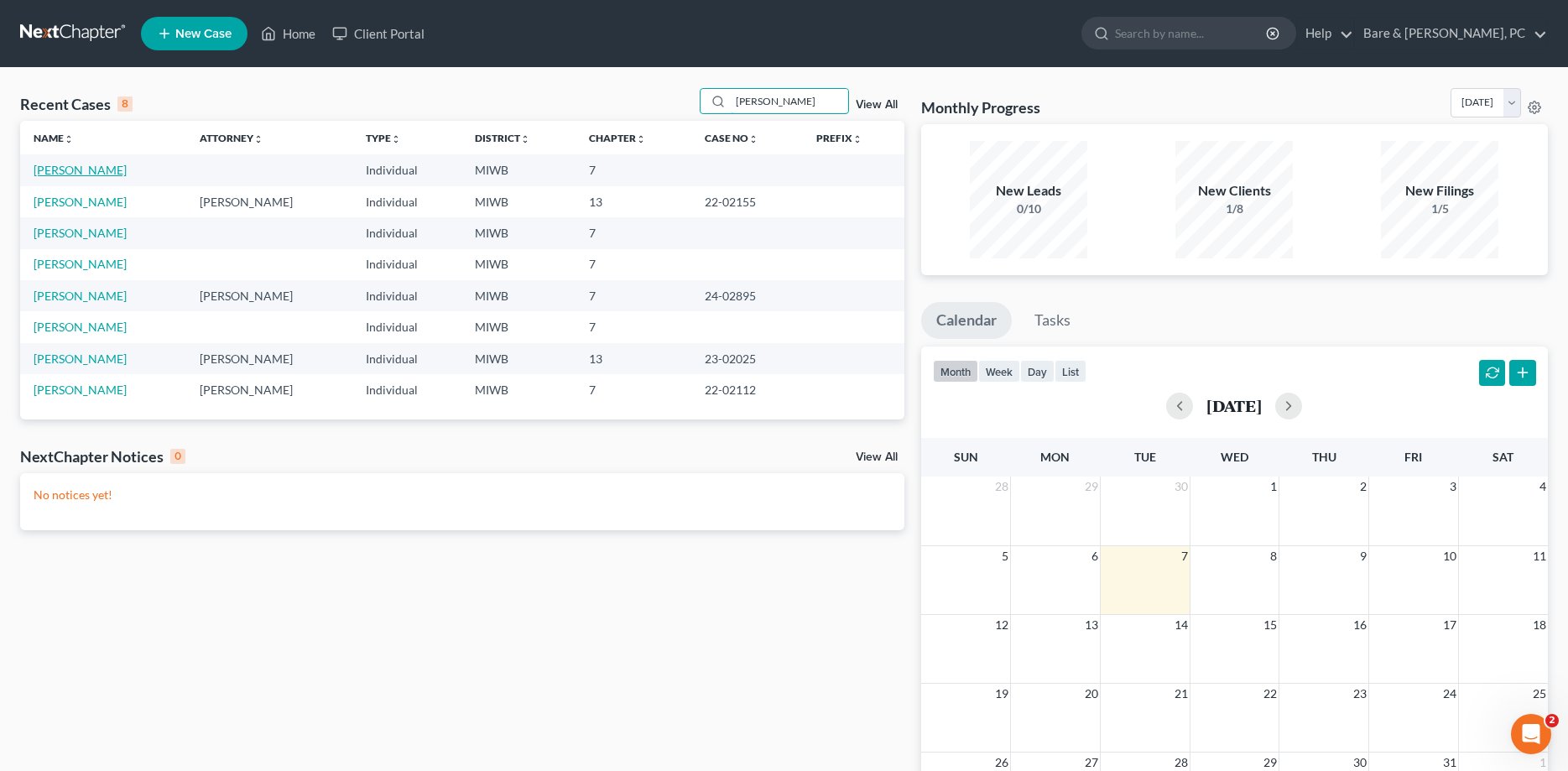
type input "william"
click at [60, 172] on link "[PERSON_NAME]" at bounding box center [80, 169] width 93 height 14
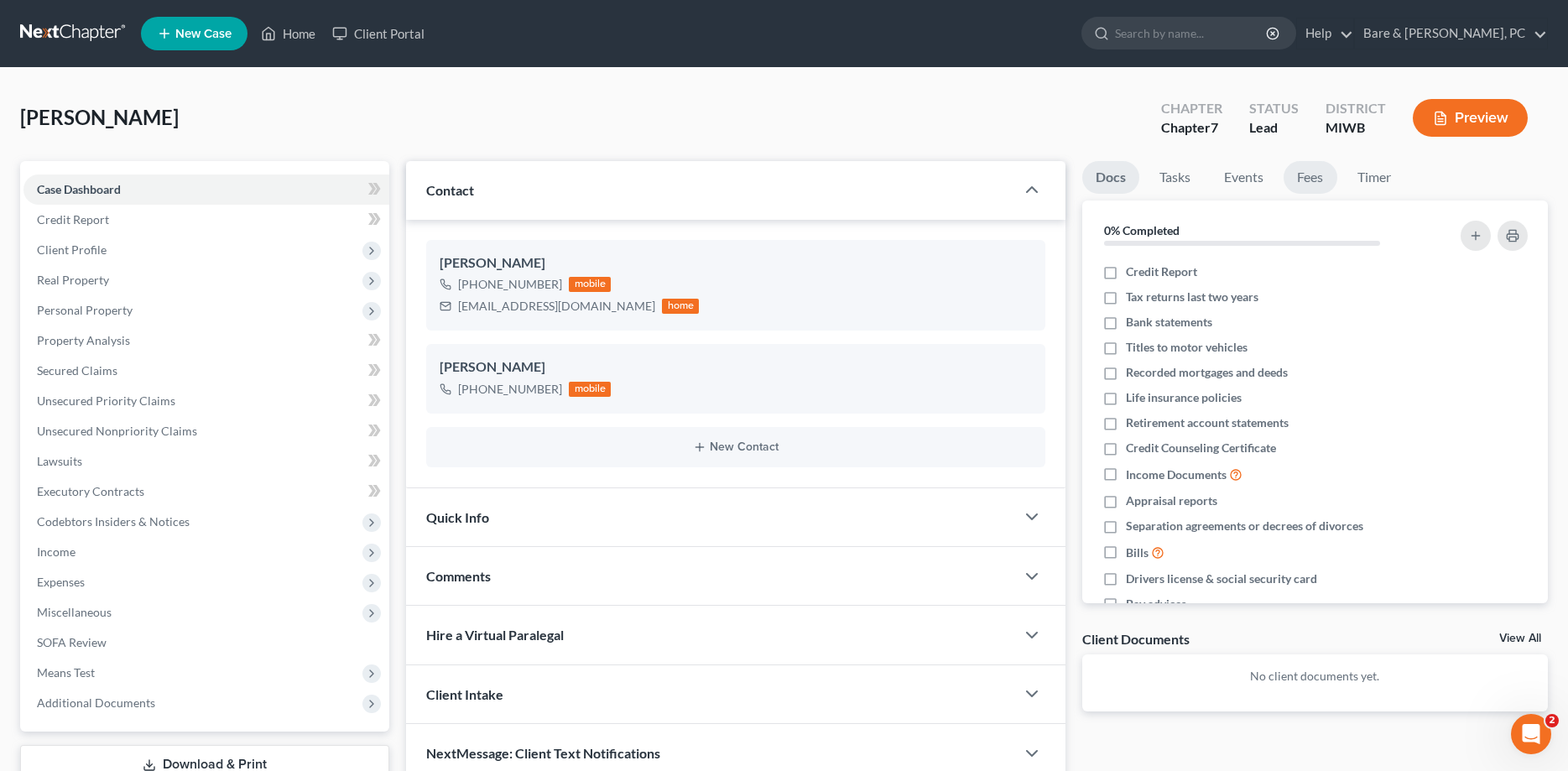
click at [1312, 180] on link "Fees" at bounding box center [1311, 177] width 54 height 32
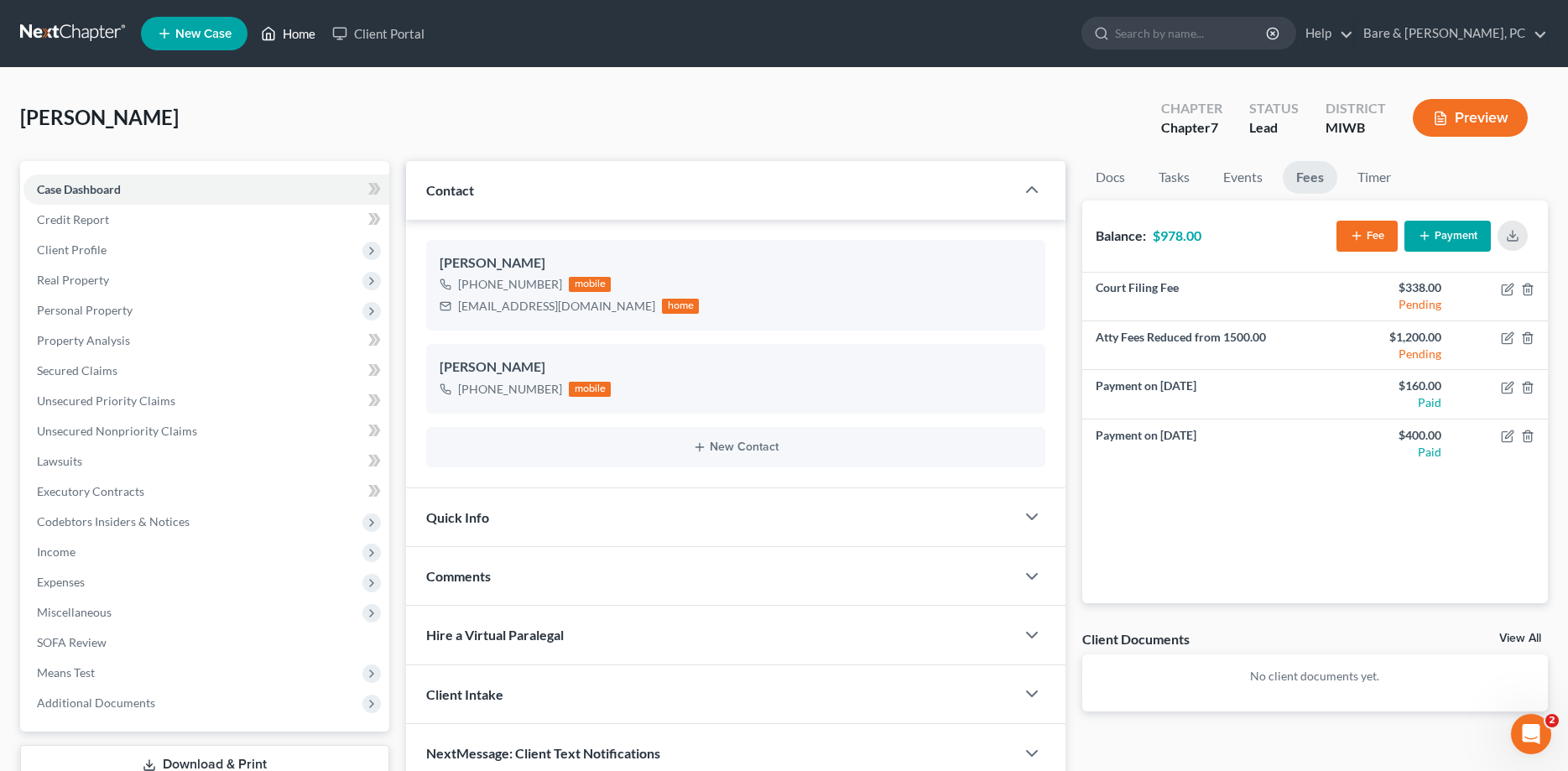
click at [294, 24] on link "Home" at bounding box center [288, 33] width 71 height 31
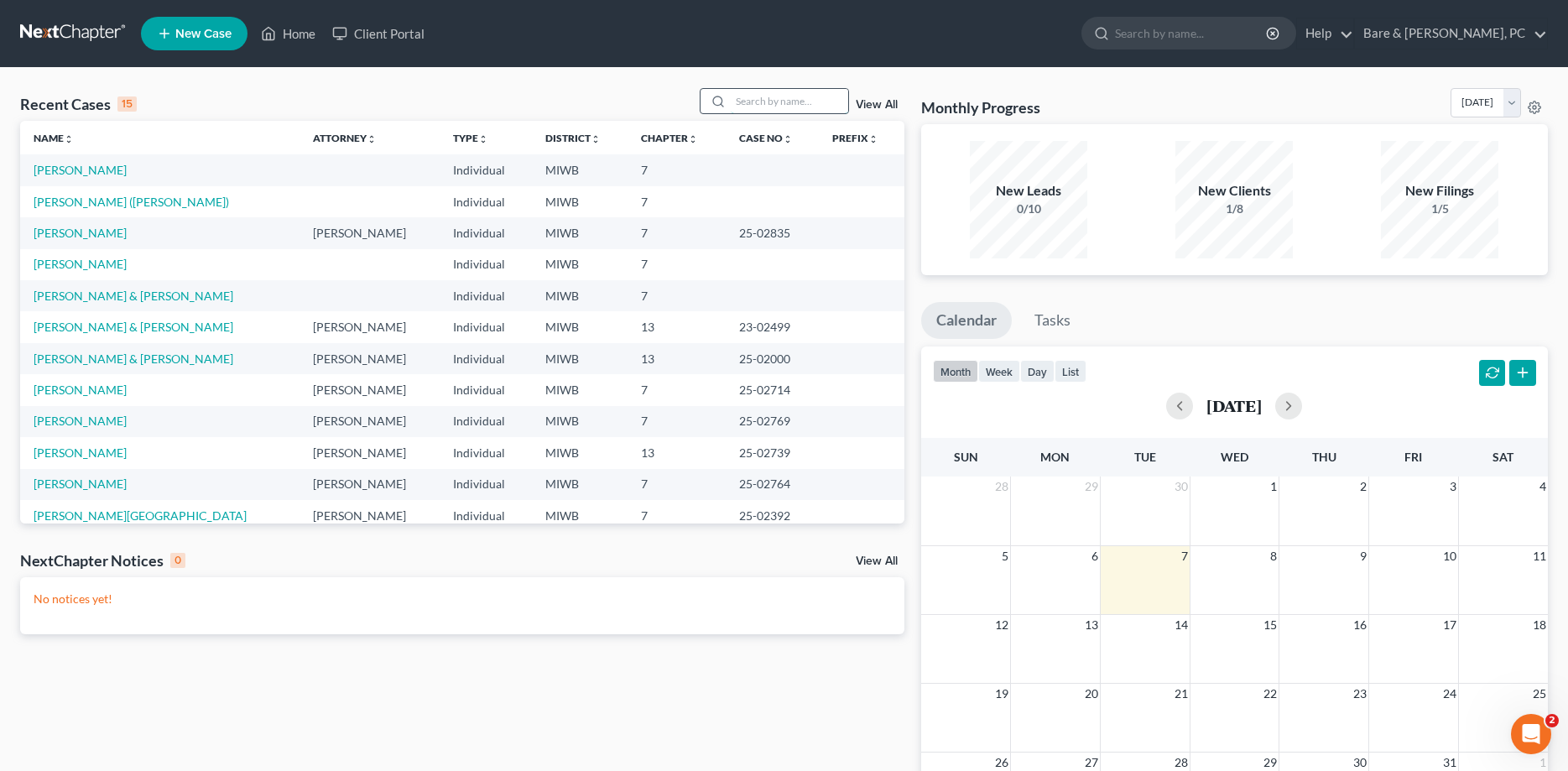
click at [758, 97] on input "search" at bounding box center [790, 101] width 118 height 24
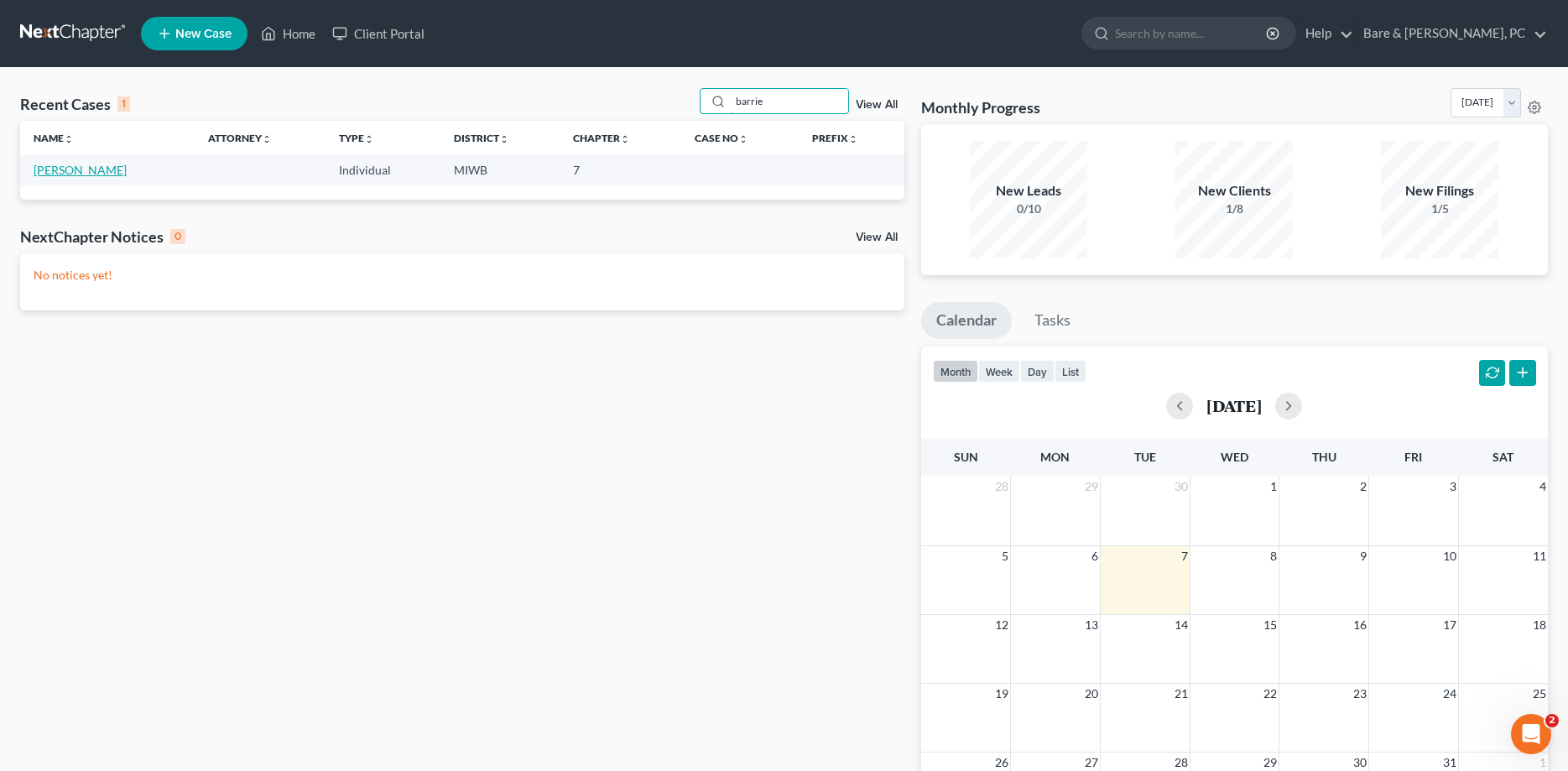
type input "barrie"
click at [57, 177] on link "Barrie, Lori" at bounding box center [80, 169] width 93 height 14
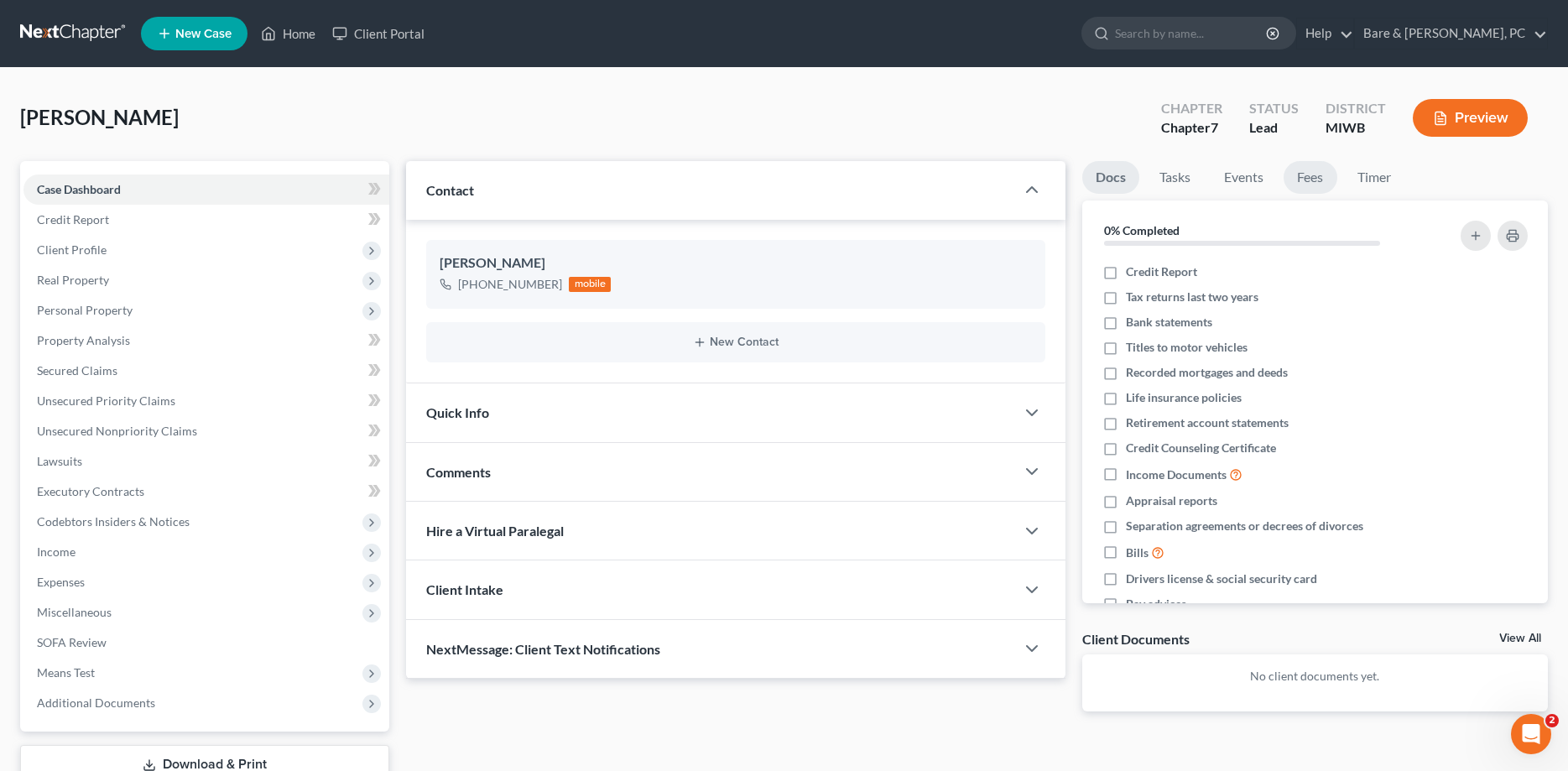
click at [1323, 177] on link "Fees" at bounding box center [1311, 177] width 54 height 32
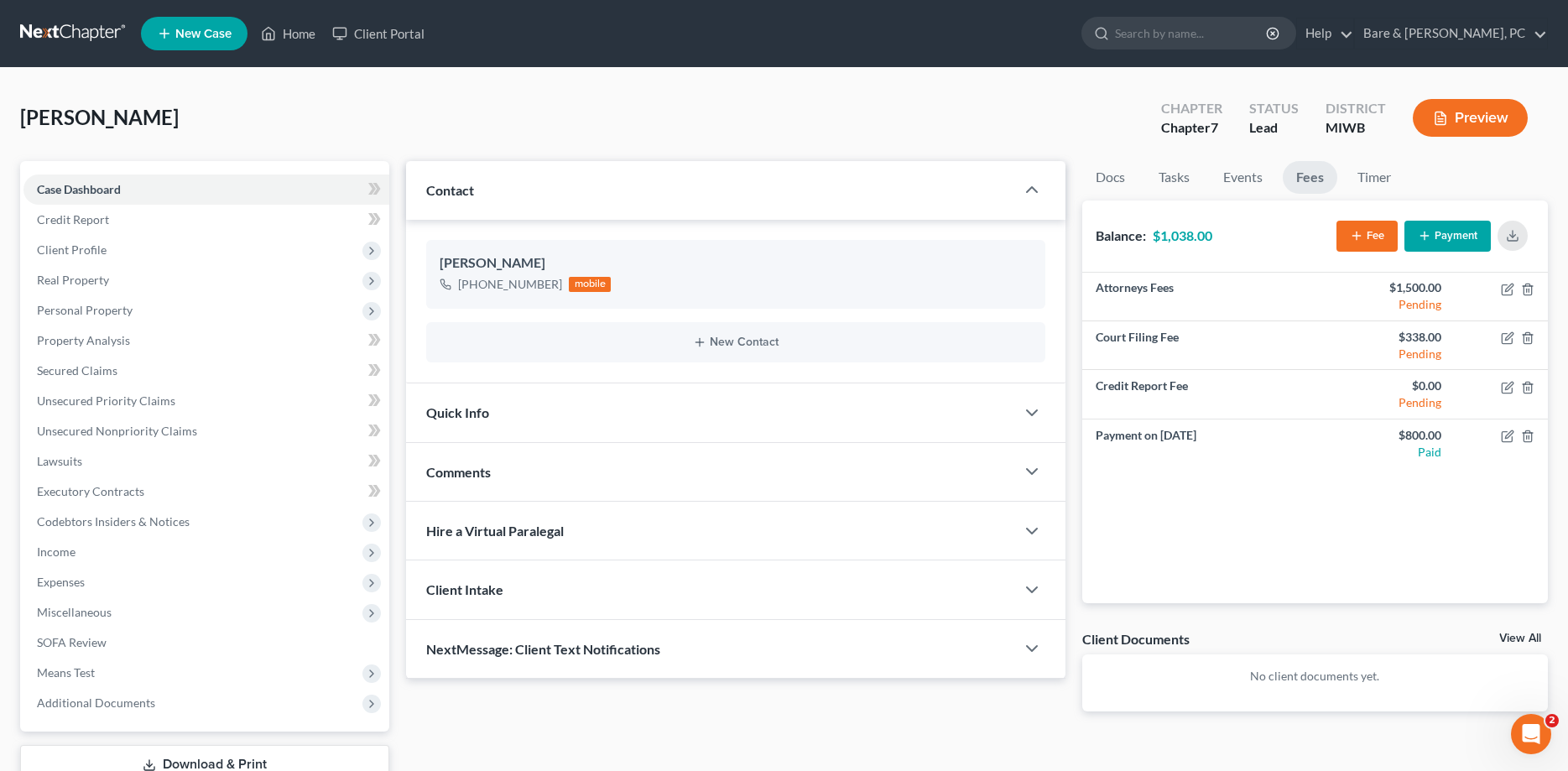
click at [1459, 237] on button "Payment" at bounding box center [1447, 236] width 86 height 31
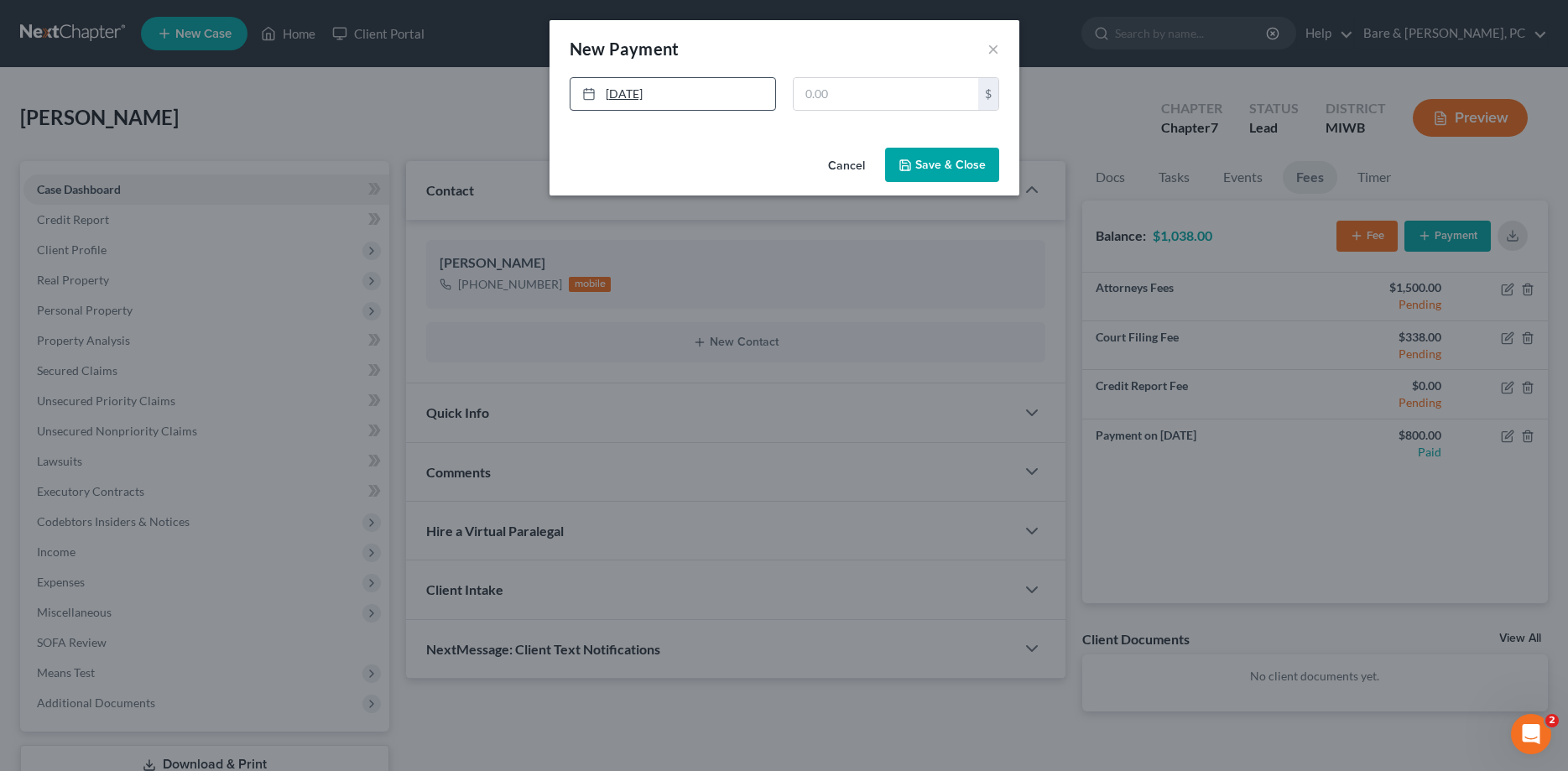
click at [637, 92] on link "10/7/2025" at bounding box center [673, 94] width 205 height 32
click at [811, 94] on input "text" at bounding box center [886, 94] width 185 height 32
type input "700."
click at [952, 161] on button "Save & Close" at bounding box center [942, 165] width 114 height 35
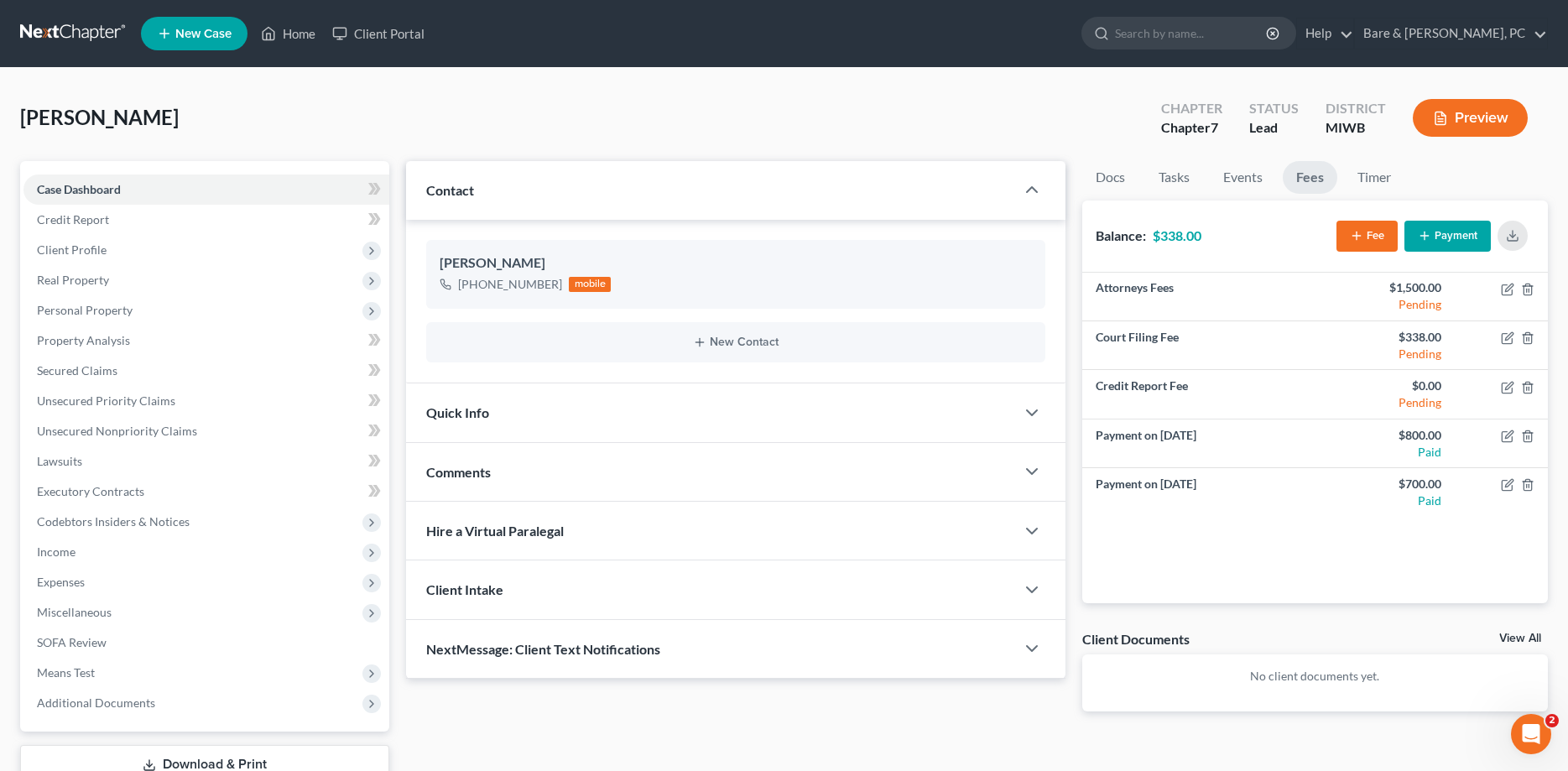
click at [461, 410] on span "Quick Info" at bounding box center [457, 412] width 63 height 16
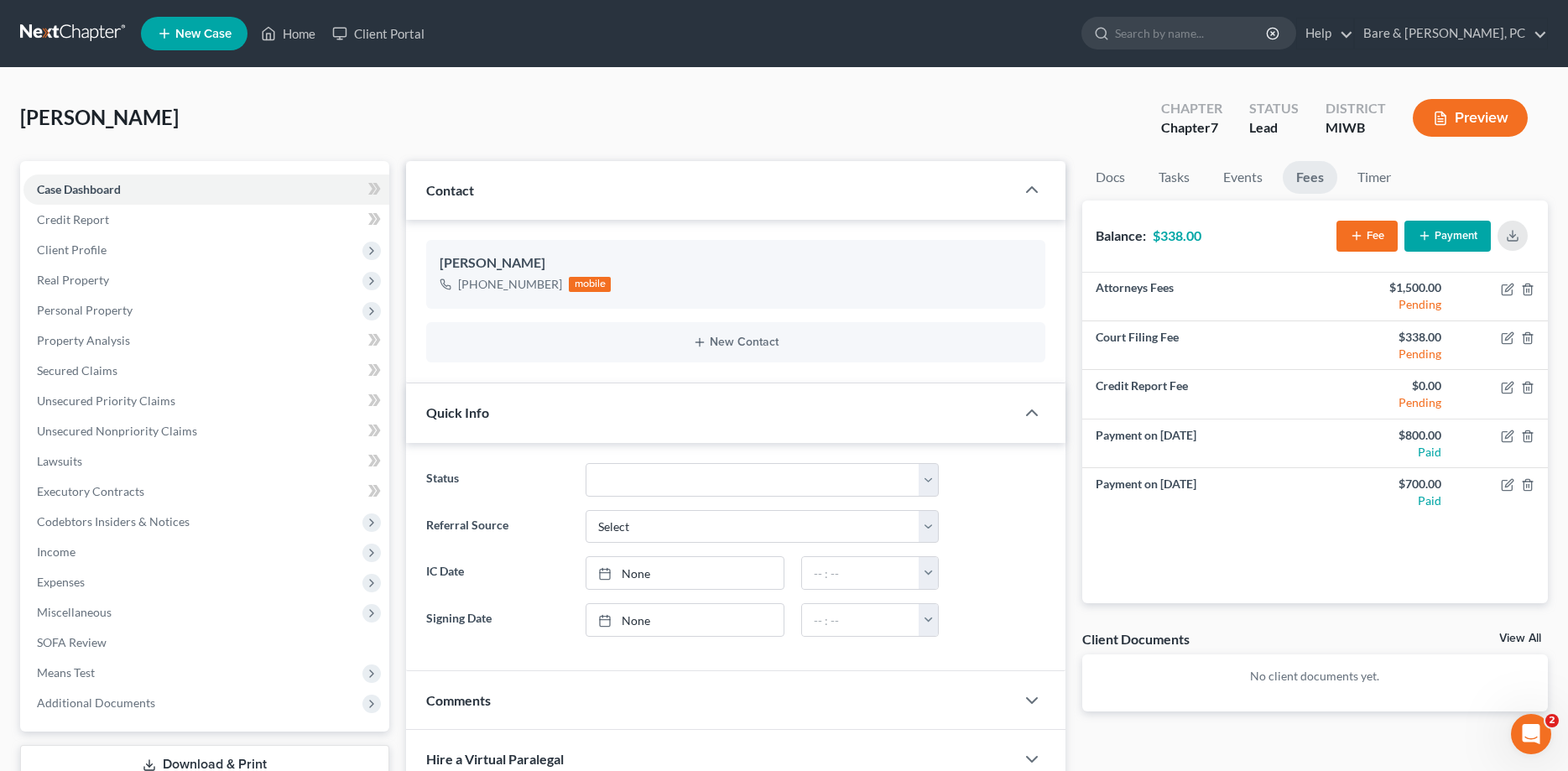
click at [1027, 688] on div at bounding box center [1040, 700] width 50 height 33
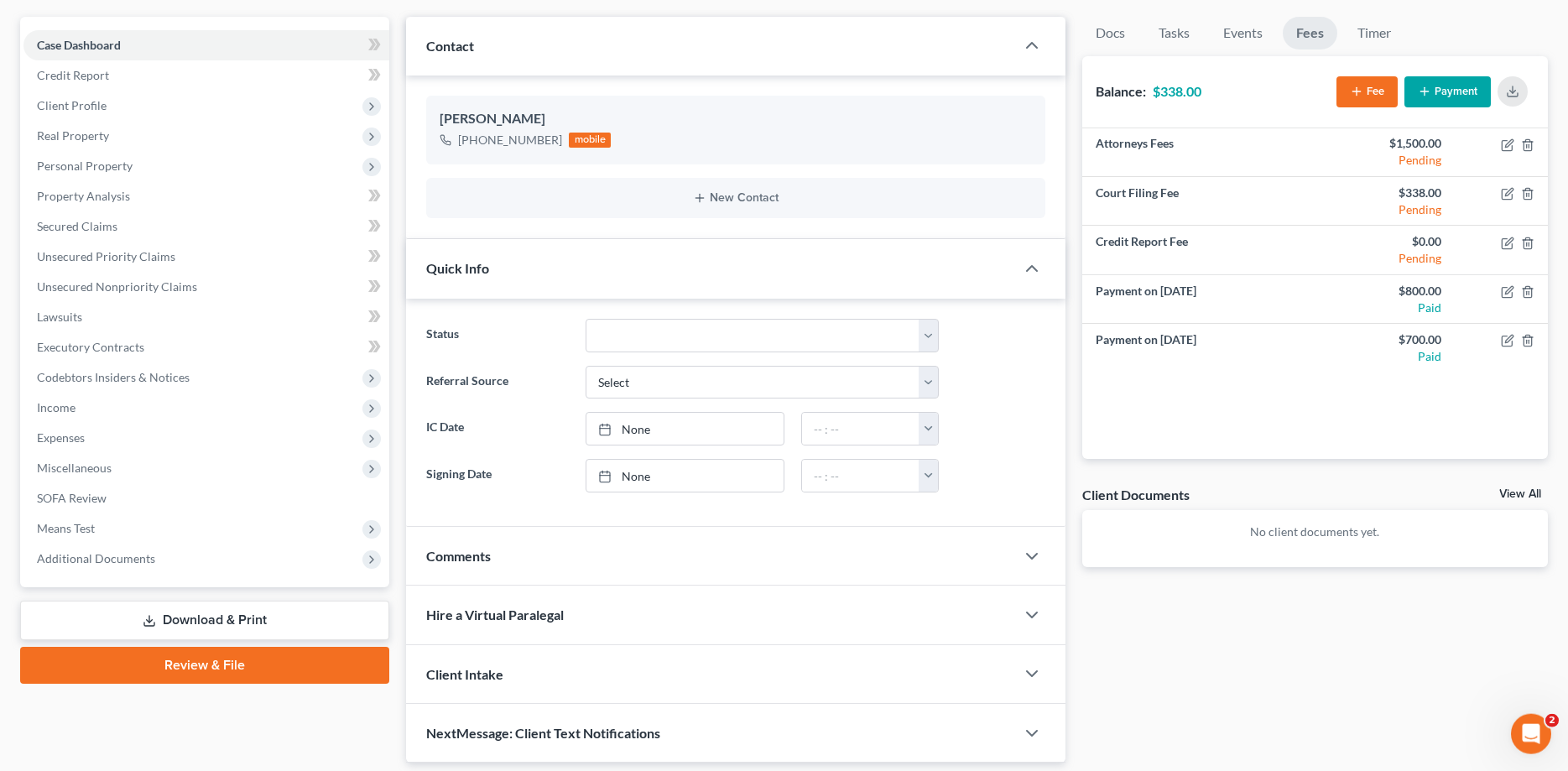
scroll to position [171, 0]
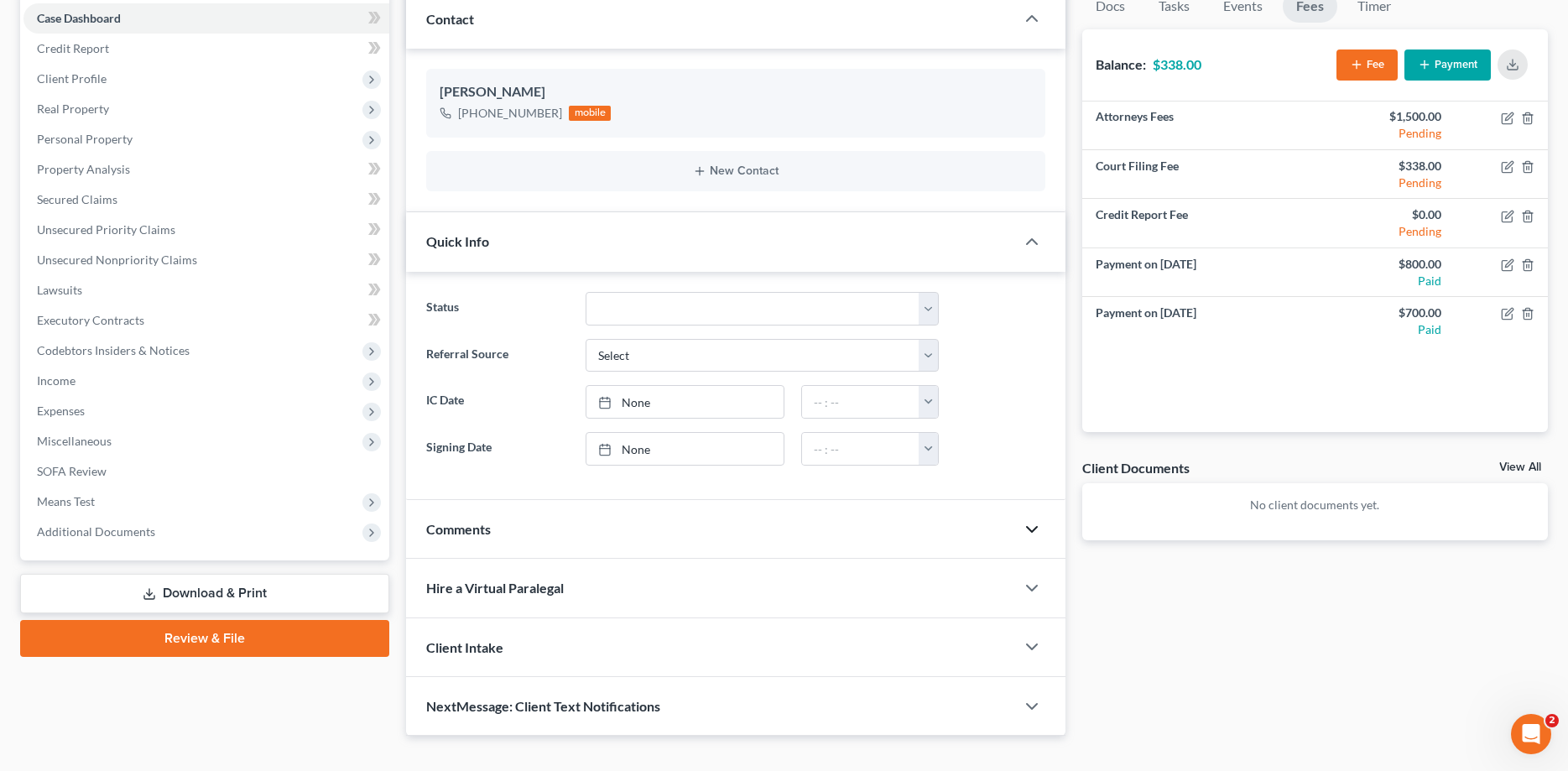
click at [1035, 529] on polyline "button" at bounding box center [1032, 529] width 10 height 5
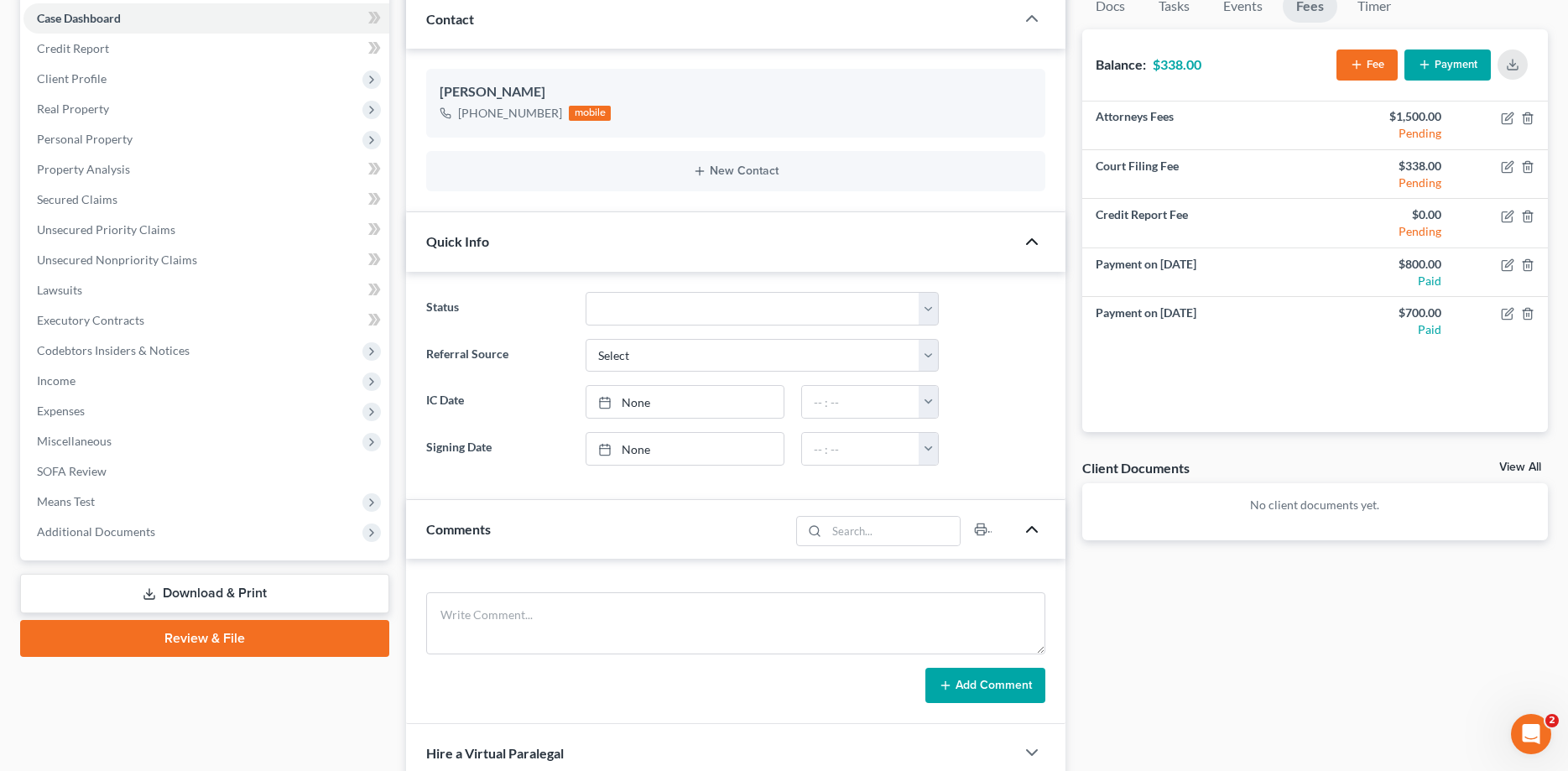
click at [1031, 238] on icon "button" at bounding box center [1033, 242] width 20 height 20
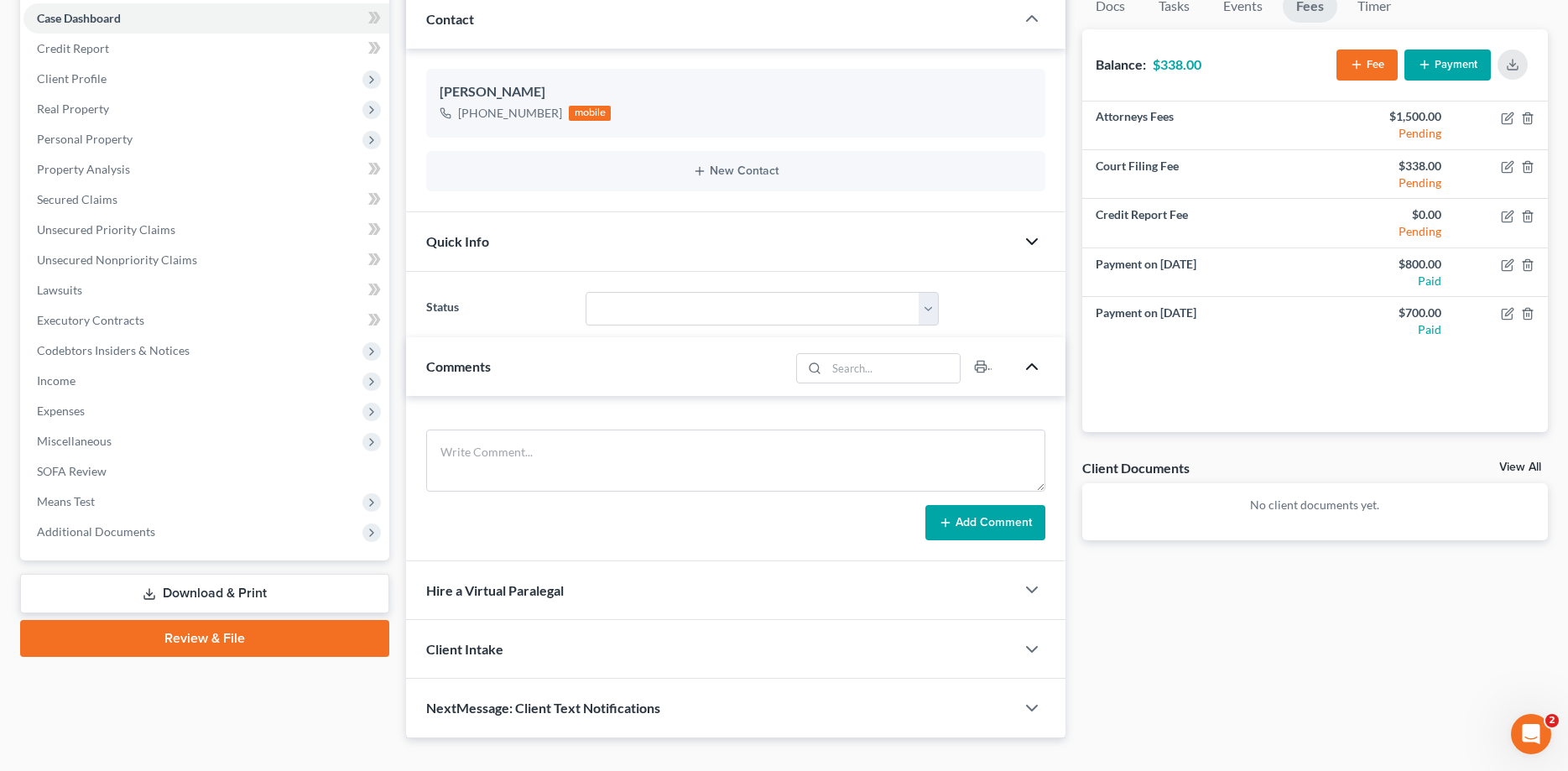
scroll to position [136, 0]
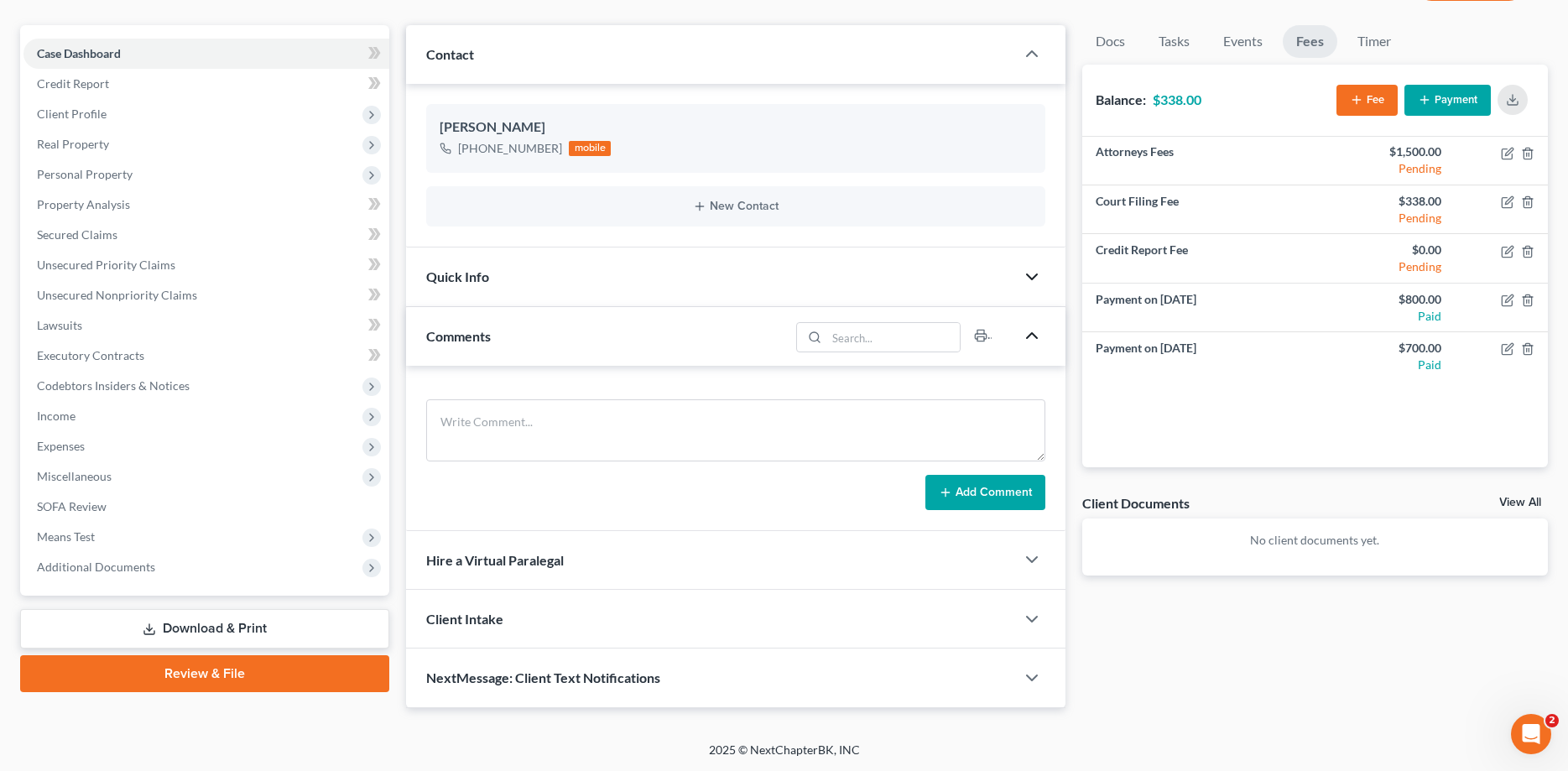
click at [466, 275] on span "Quick Info" at bounding box center [457, 276] width 63 height 16
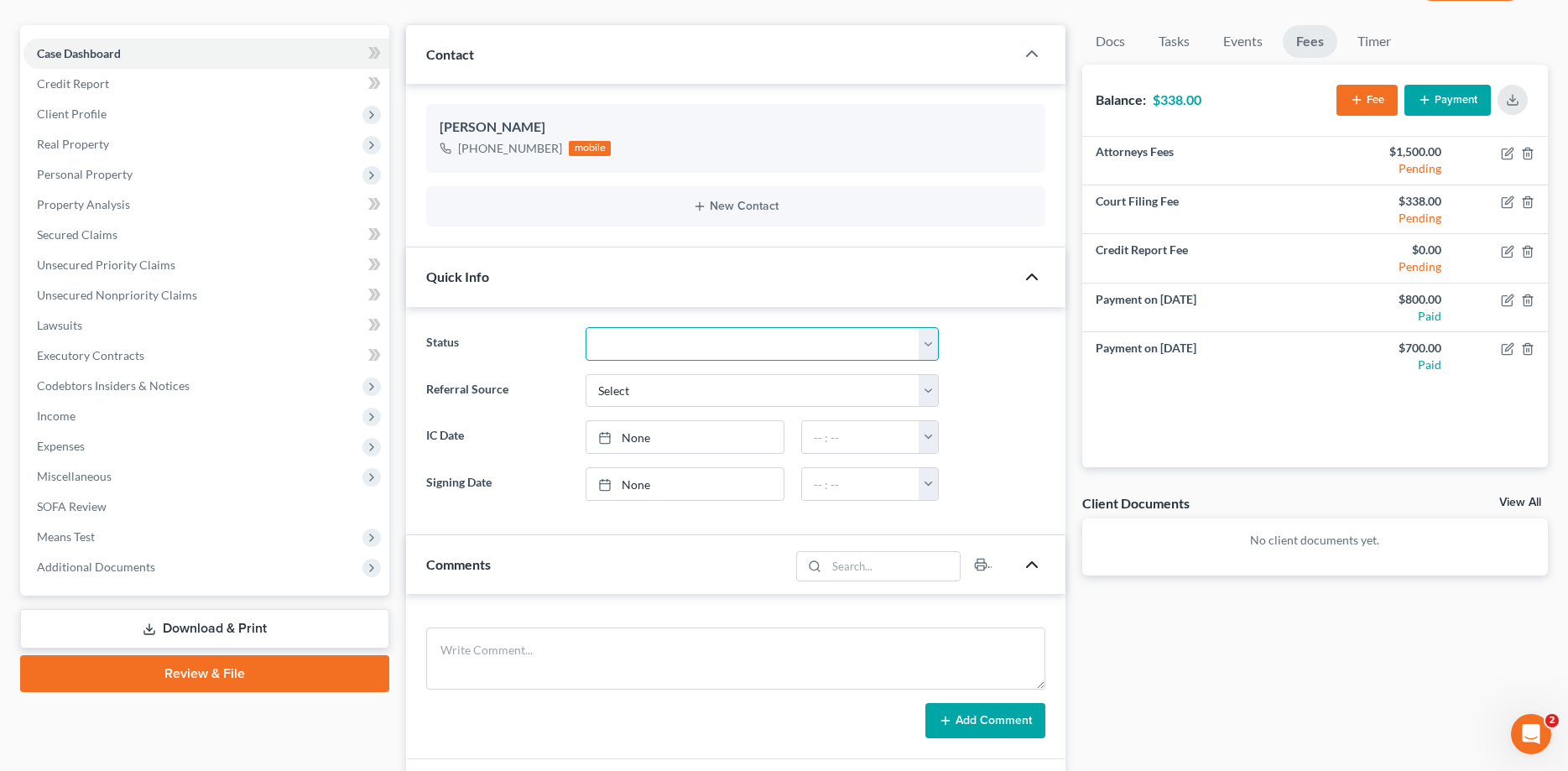
click at [585, 328] on select "Discharged Discharged & Reported Discharge Litigation Dismissal Notice Dismisse…" at bounding box center [763, 344] width 354 height 33
select select "12"
click option "Paid in full" at bounding box center [0, 0] width 0 height 0
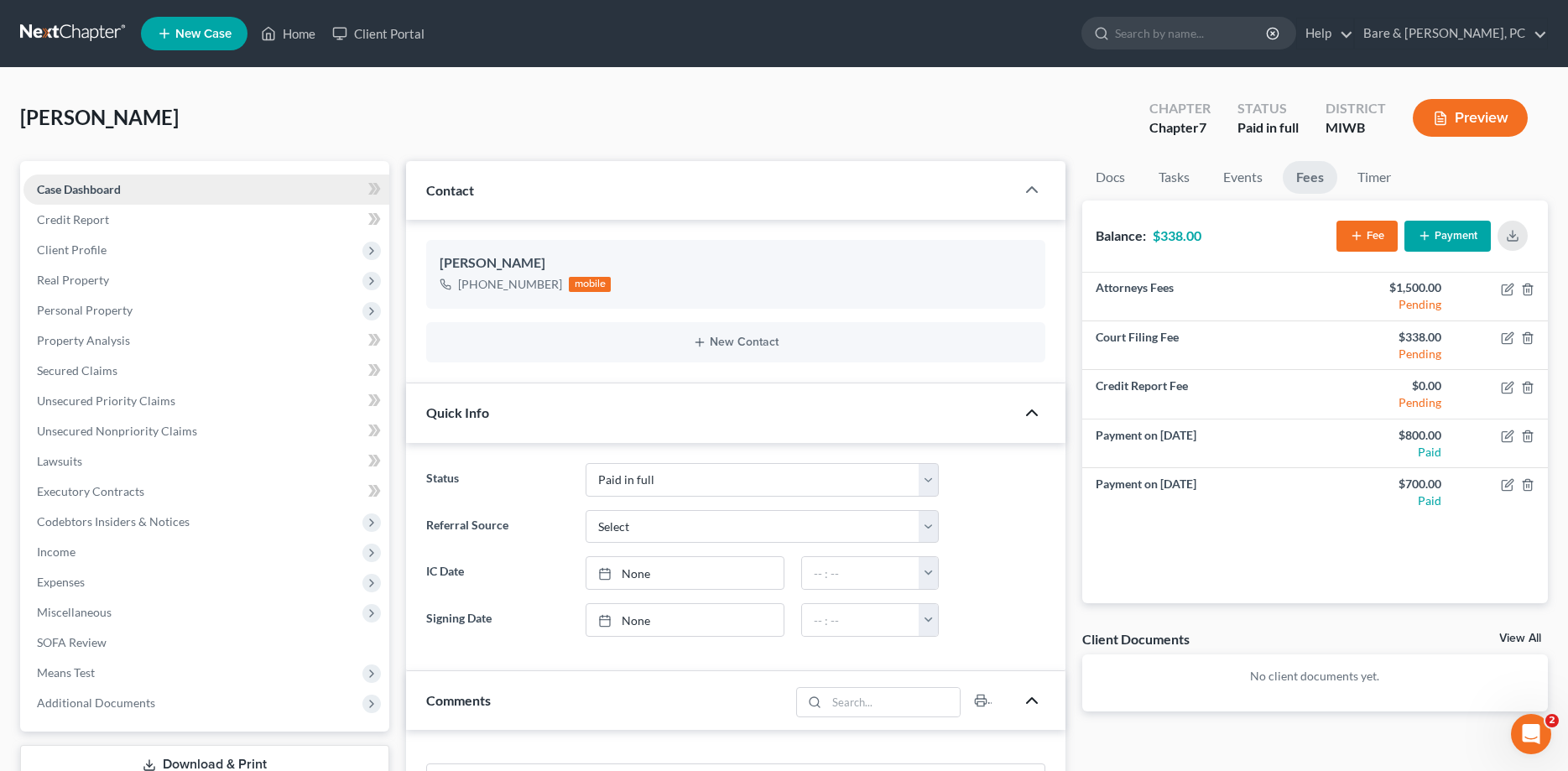
click at [92, 184] on span "Case Dashboard" at bounding box center [79, 188] width 84 height 14
click at [301, 35] on link "Home" at bounding box center [288, 33] width 71 height 31
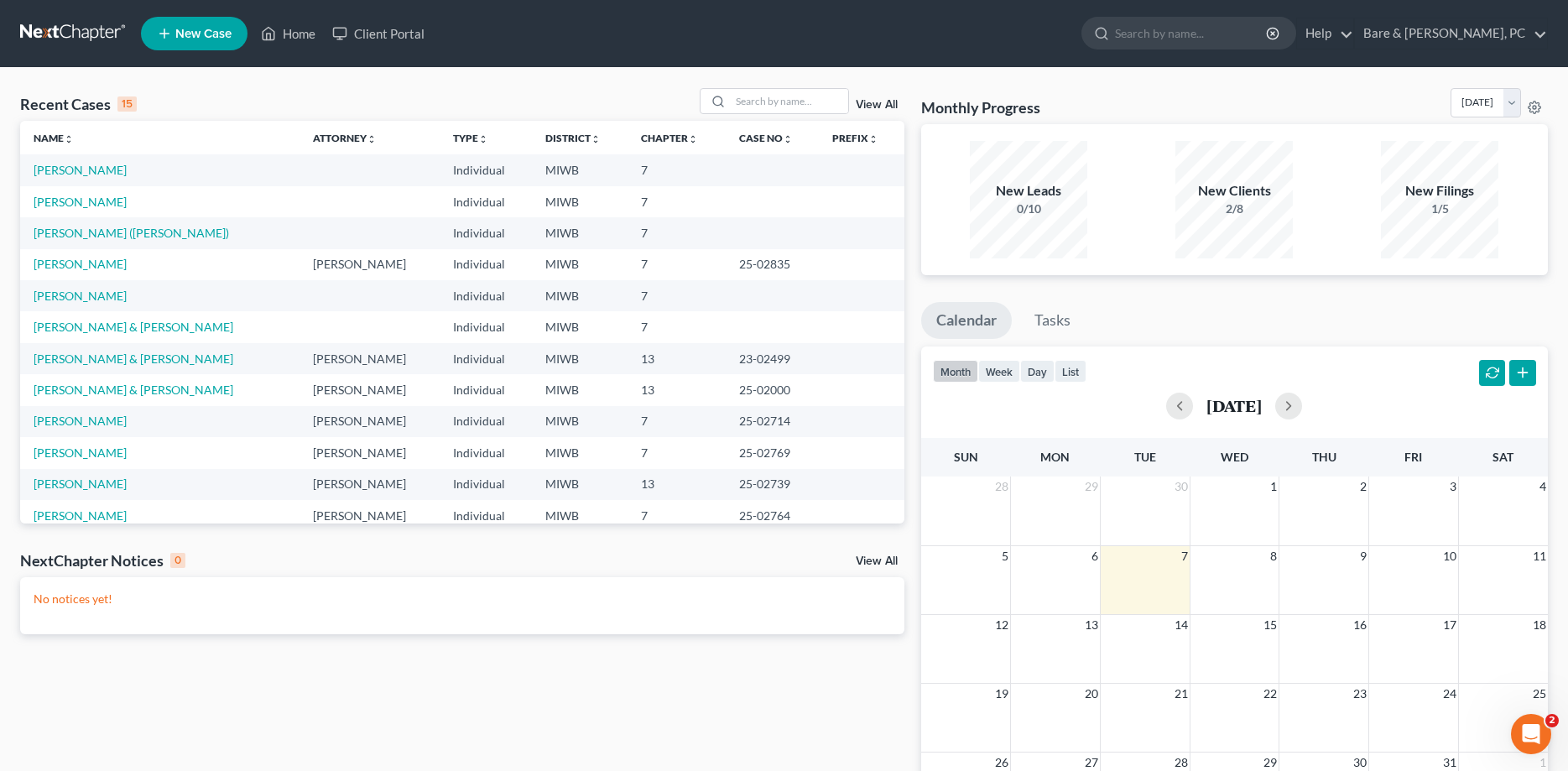
click at [174, 32] on link "New Case" at bounding box center [194, 33] width 107 height 33
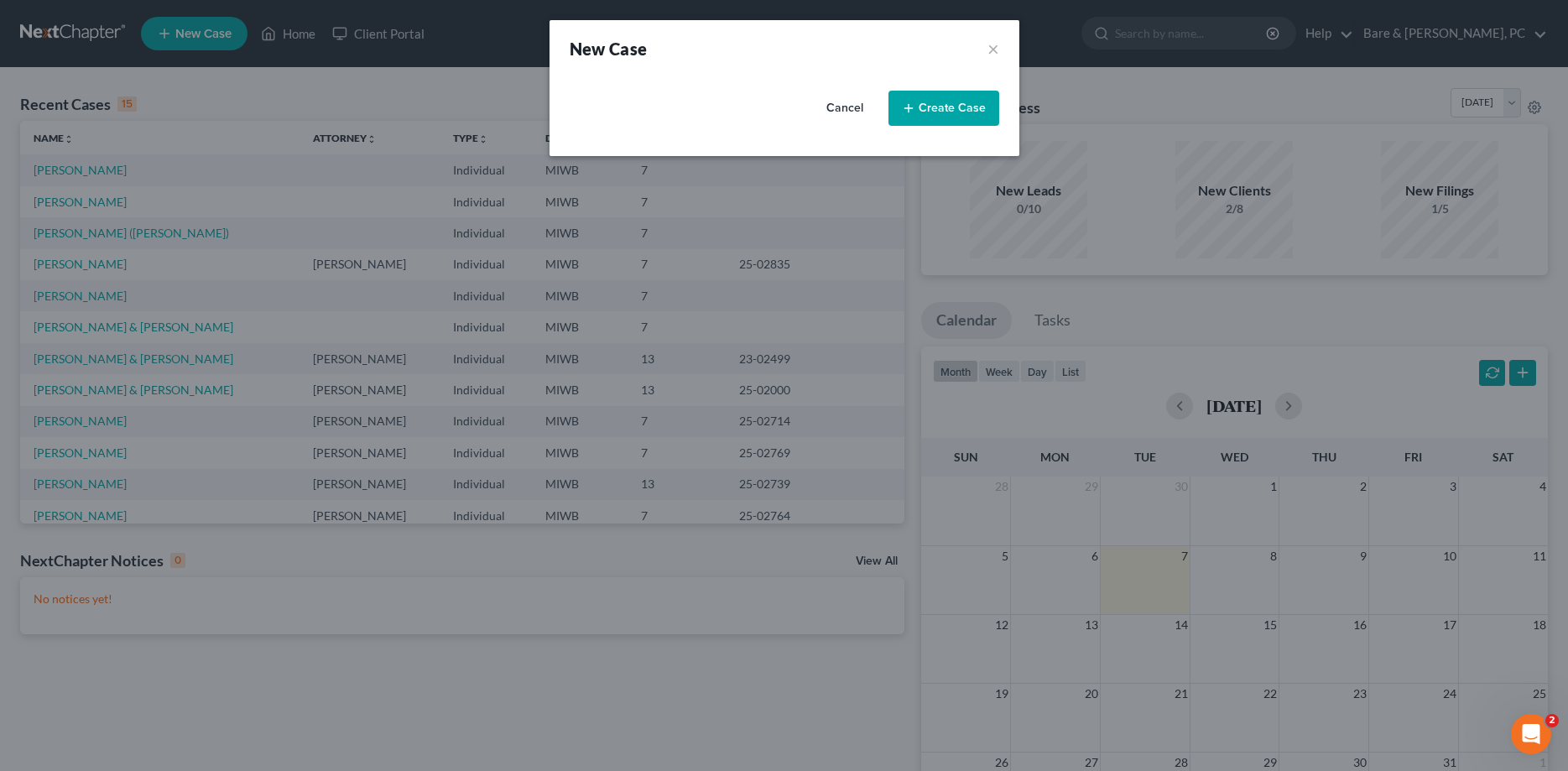
select select "41"
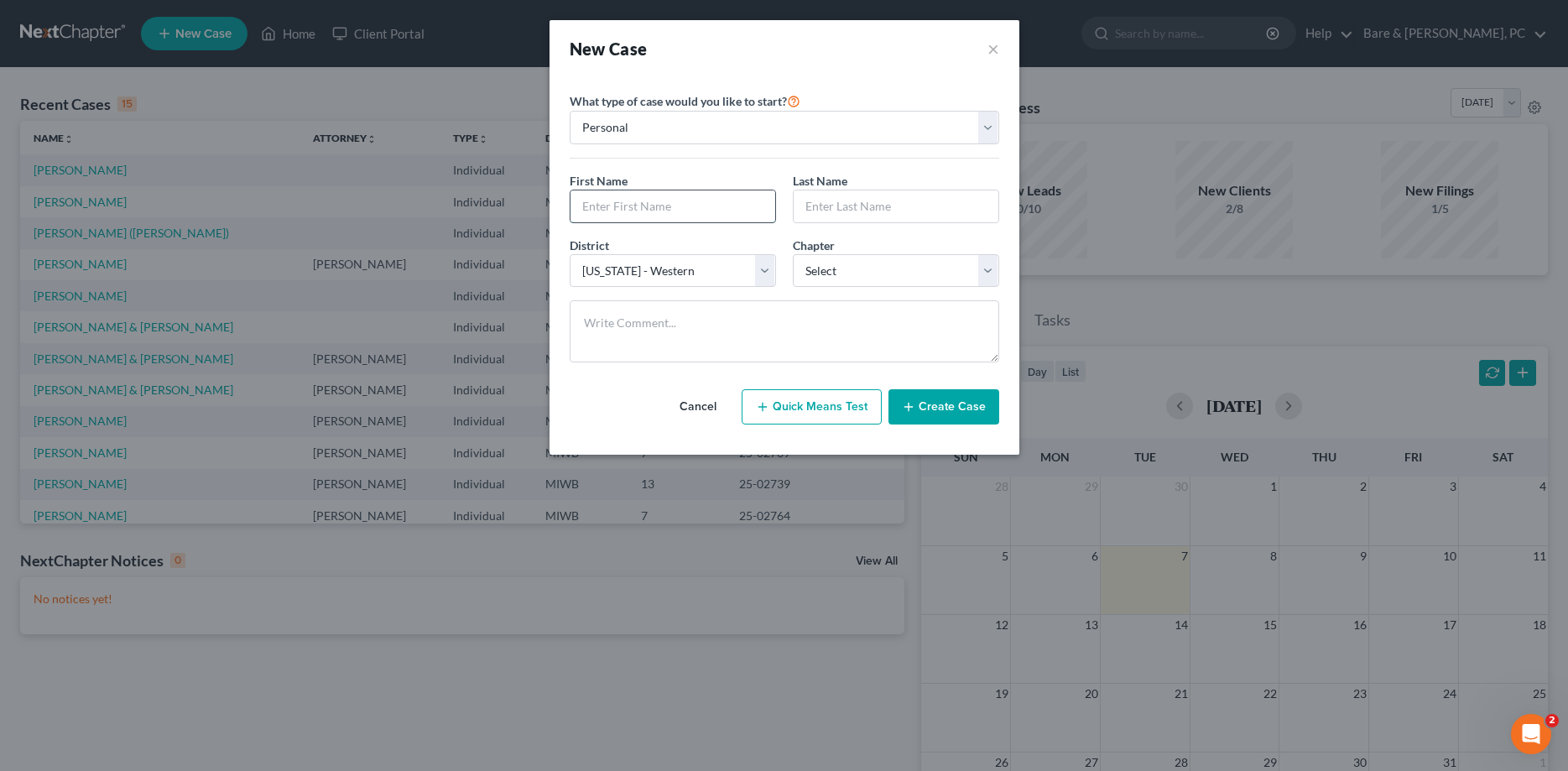
click at [627, 205] on input "text" at bounding box center [673, 206] width 205 height 32
type input "Amanda"
click at [817, 202] on input "text" at bounding box center [896, 206] width 205 height 32
type input "Brecht"
click at [793, 254] on select "Select 7 11 12 13" at bounding box center [896, 271] width 206 height 33
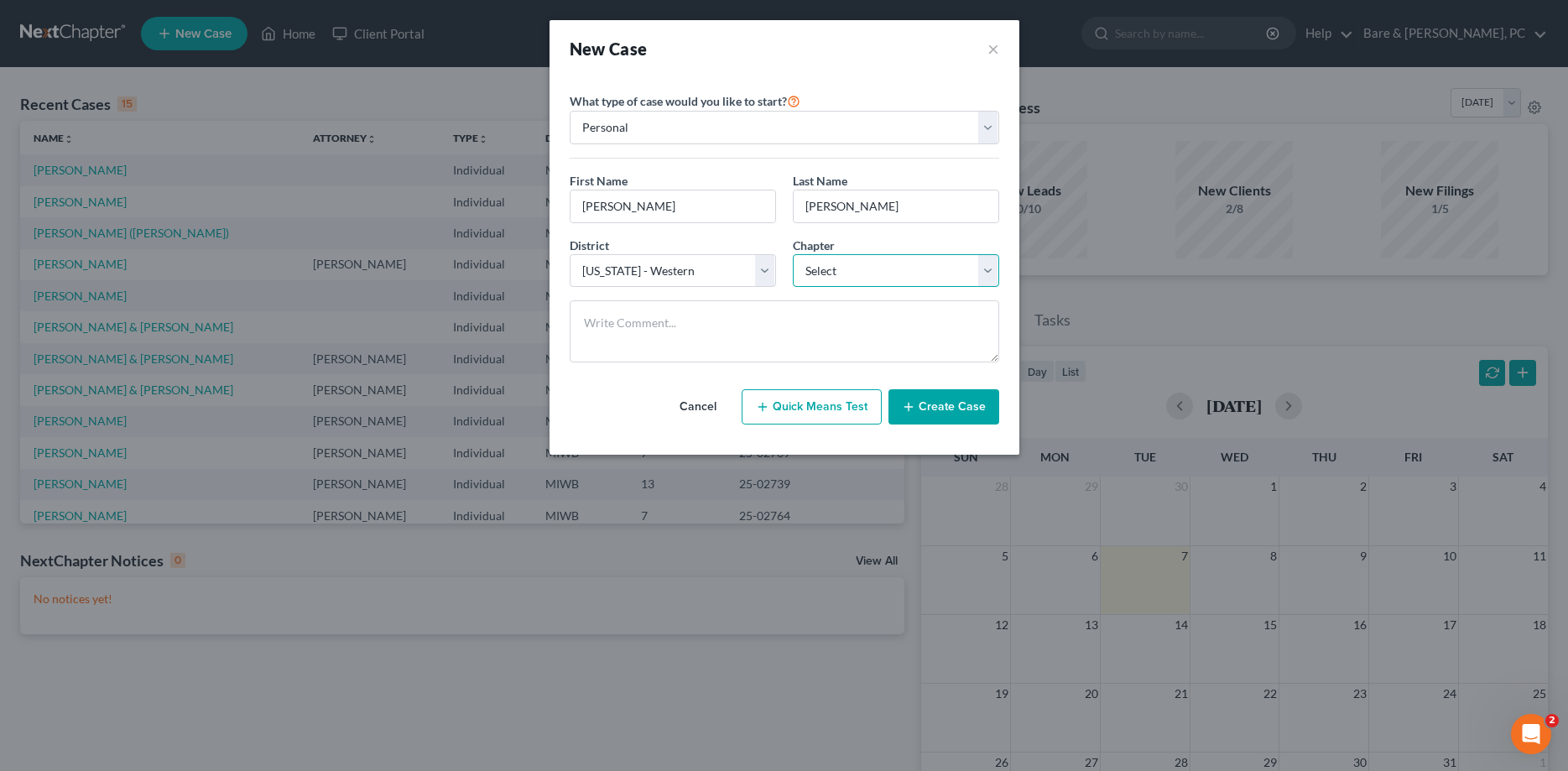
select select "0"
click option "7" at bounding box center [0, 0] width 0 height 0
click at [951, 405] on button "Create Case" at bounding box center [944, 407] width 110 height 35
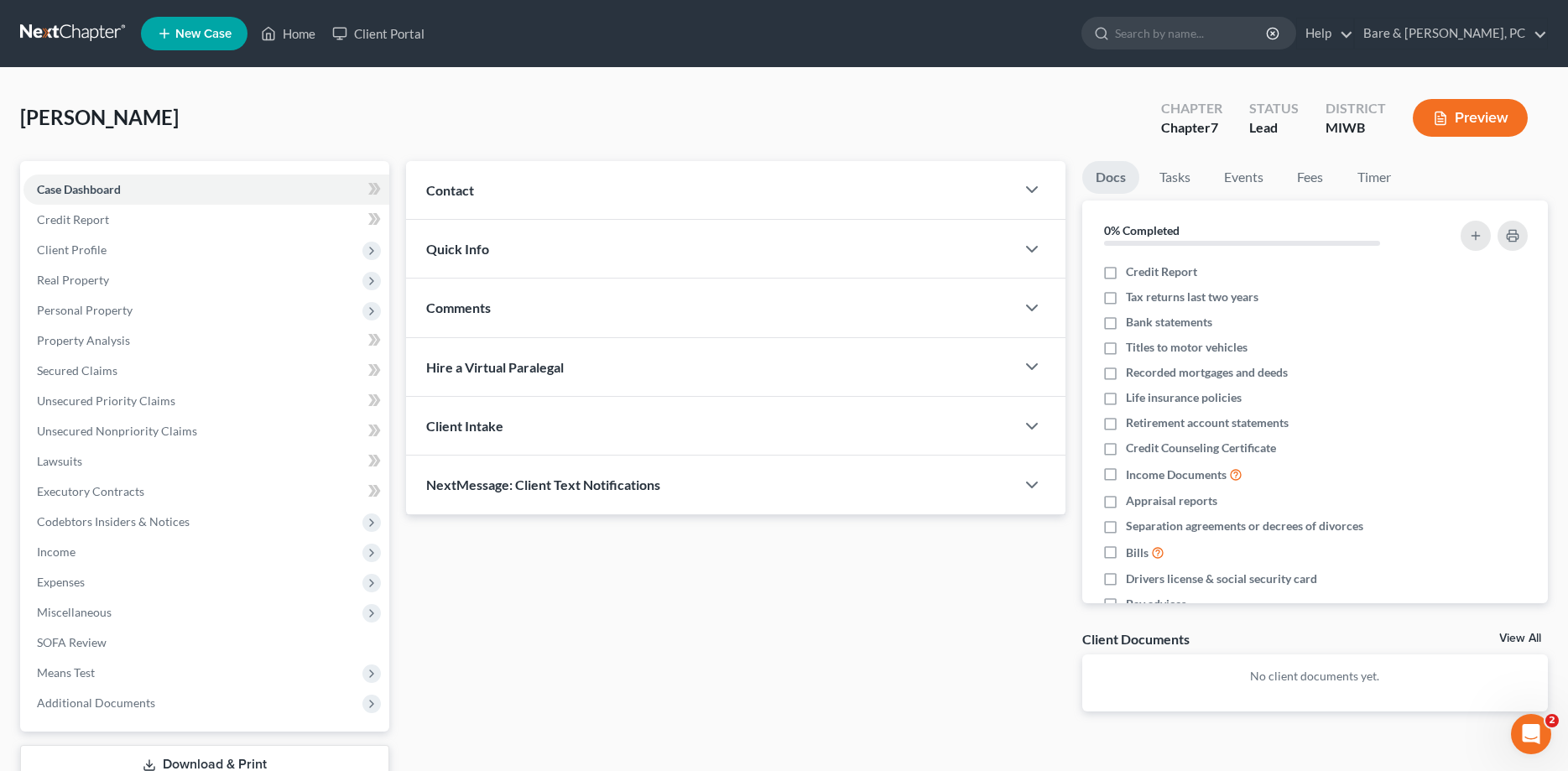
click at [465, 186] on span "Contact" at bounding box center [450, 189] width 48 height 16
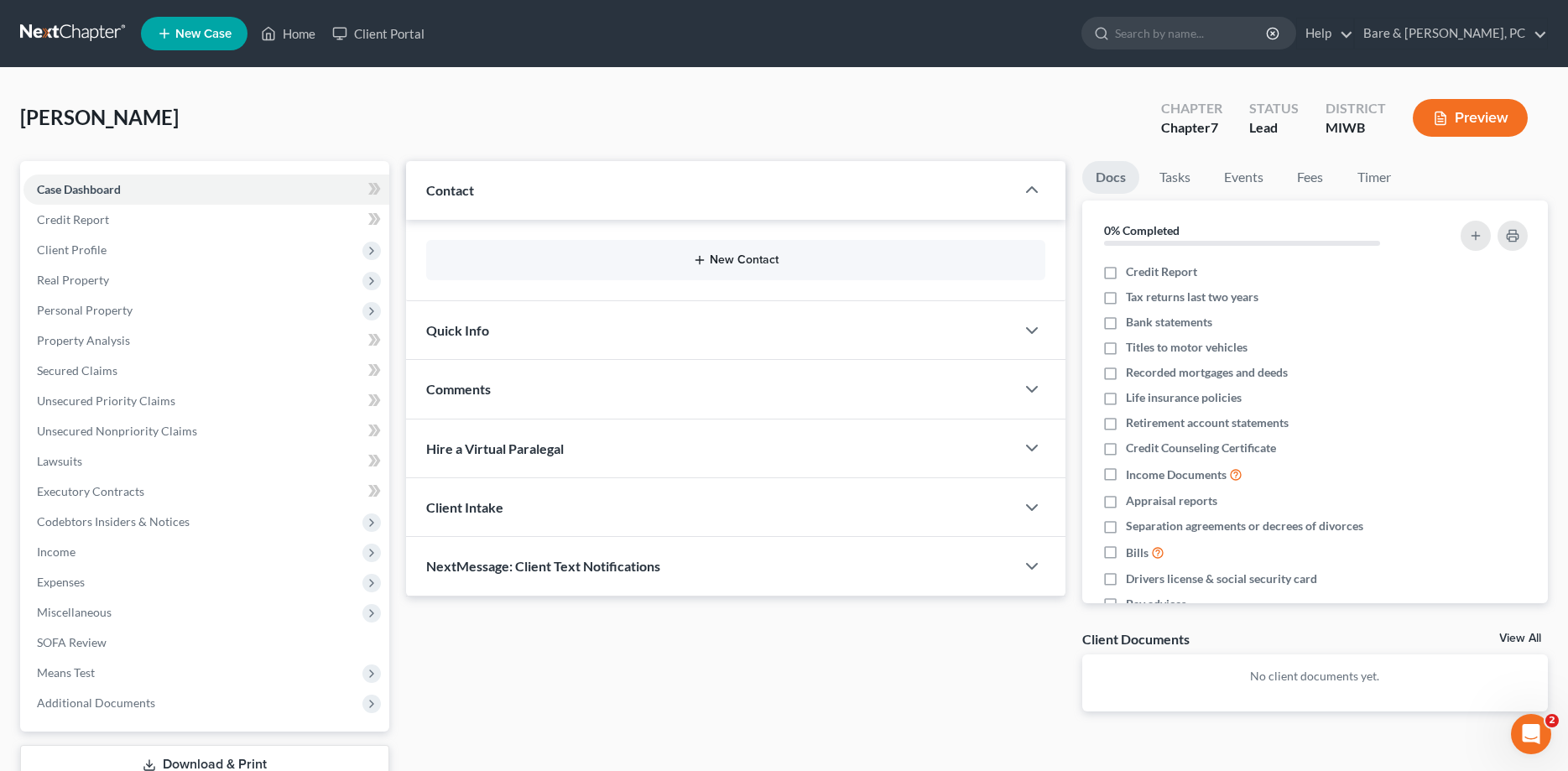
click at [734, 263] on button "New Contact" at bounding box center [736, 260] width 592 height 13
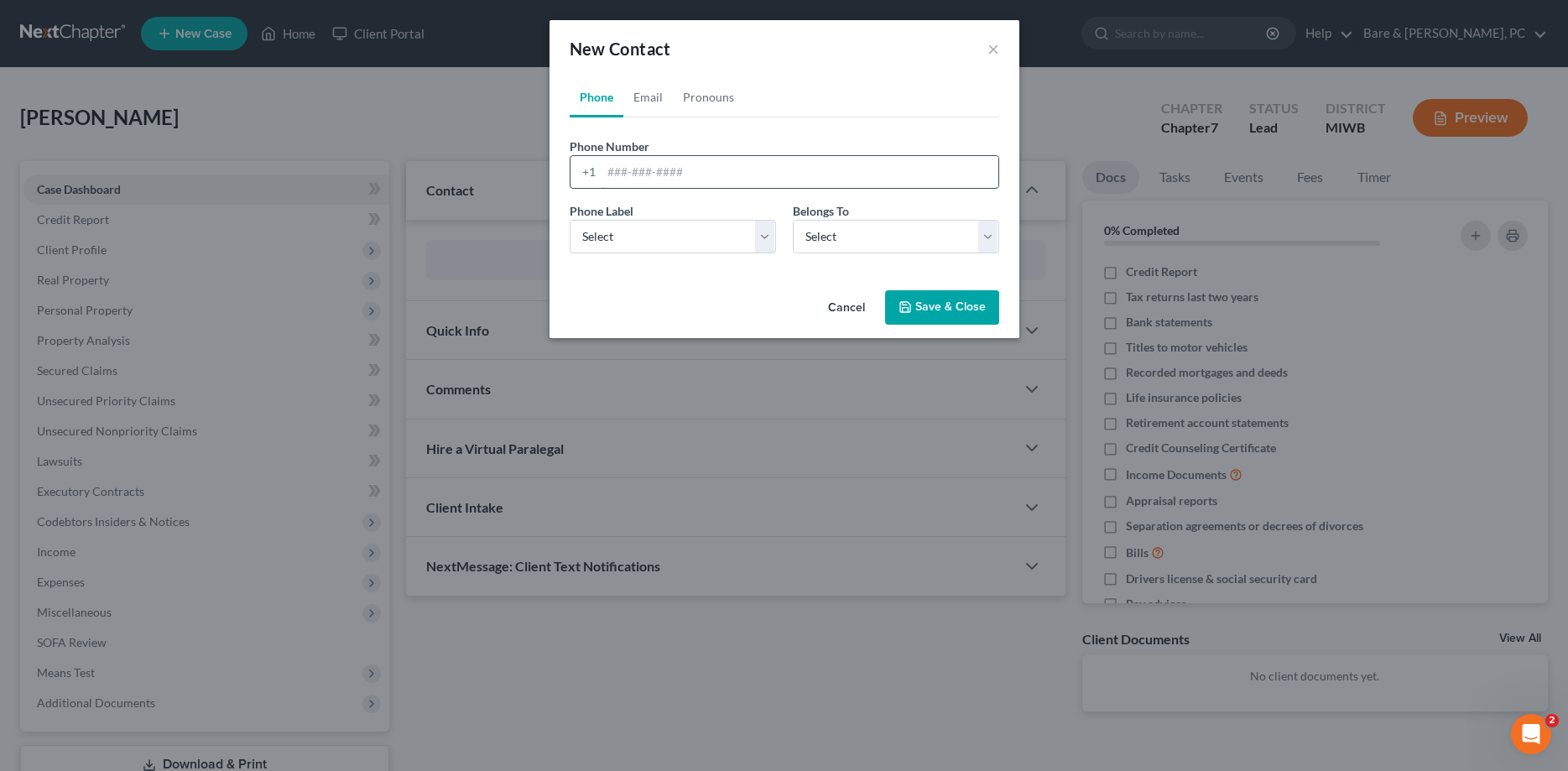
click at [633, 174] on input "tel" at bounding box center [800, 172] width 397 height 32
type input "810-252-7309"
click at [973, 308] on button "Save & Close" at bounding box center [942, 308] width 114 height 35
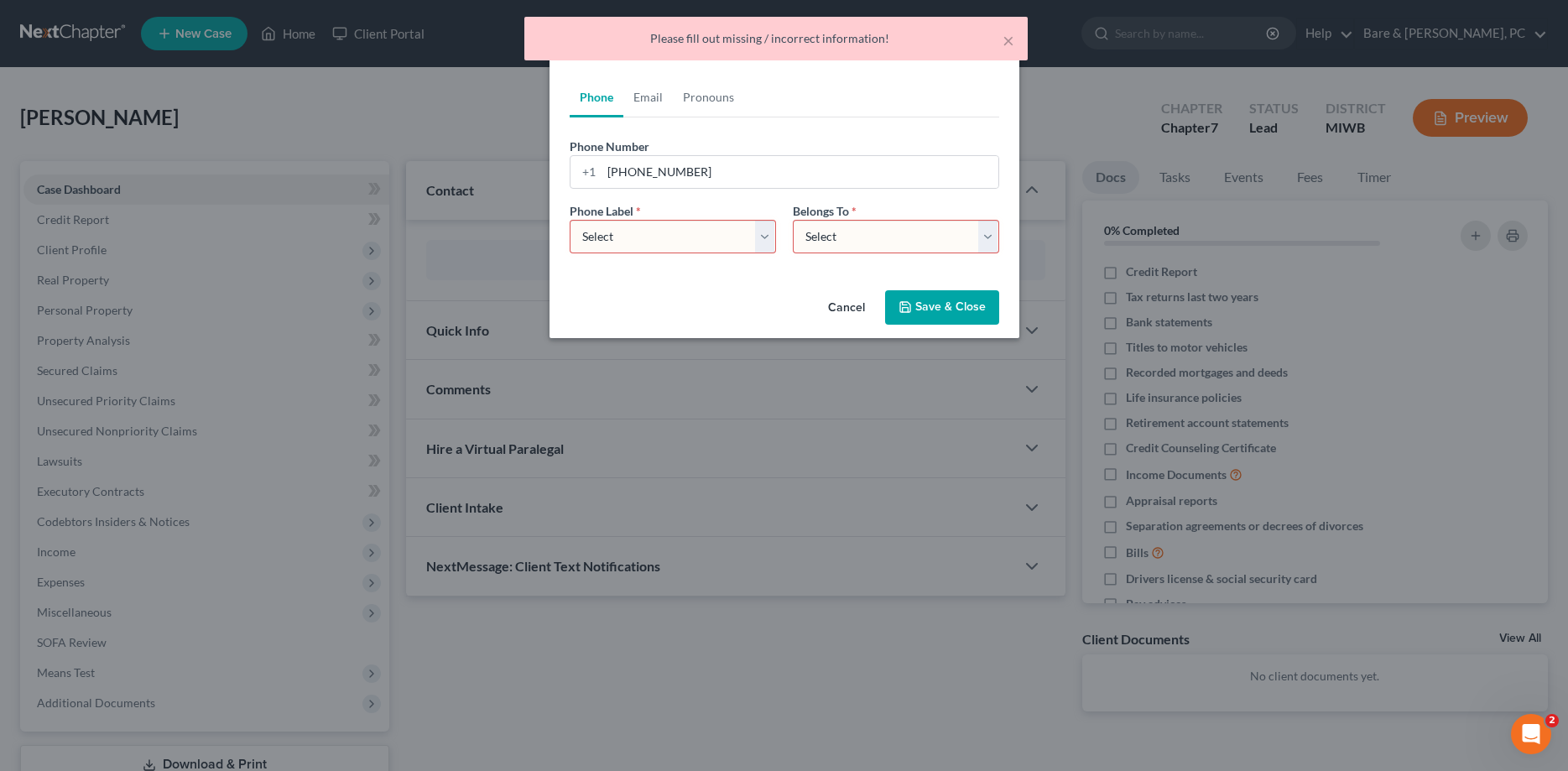
click at [780, 247] on div "Phone Label * Select Mobile Home Work Other" at bounding box center [673, 227] width 224 height 51
click at [570, 220] on select "Select Mobile Home Work Other" at bounding box center [673, 237] width 206 height 33
select select "0"
click option "Mobile" at bounding box center [0, 0] width 0 height 0
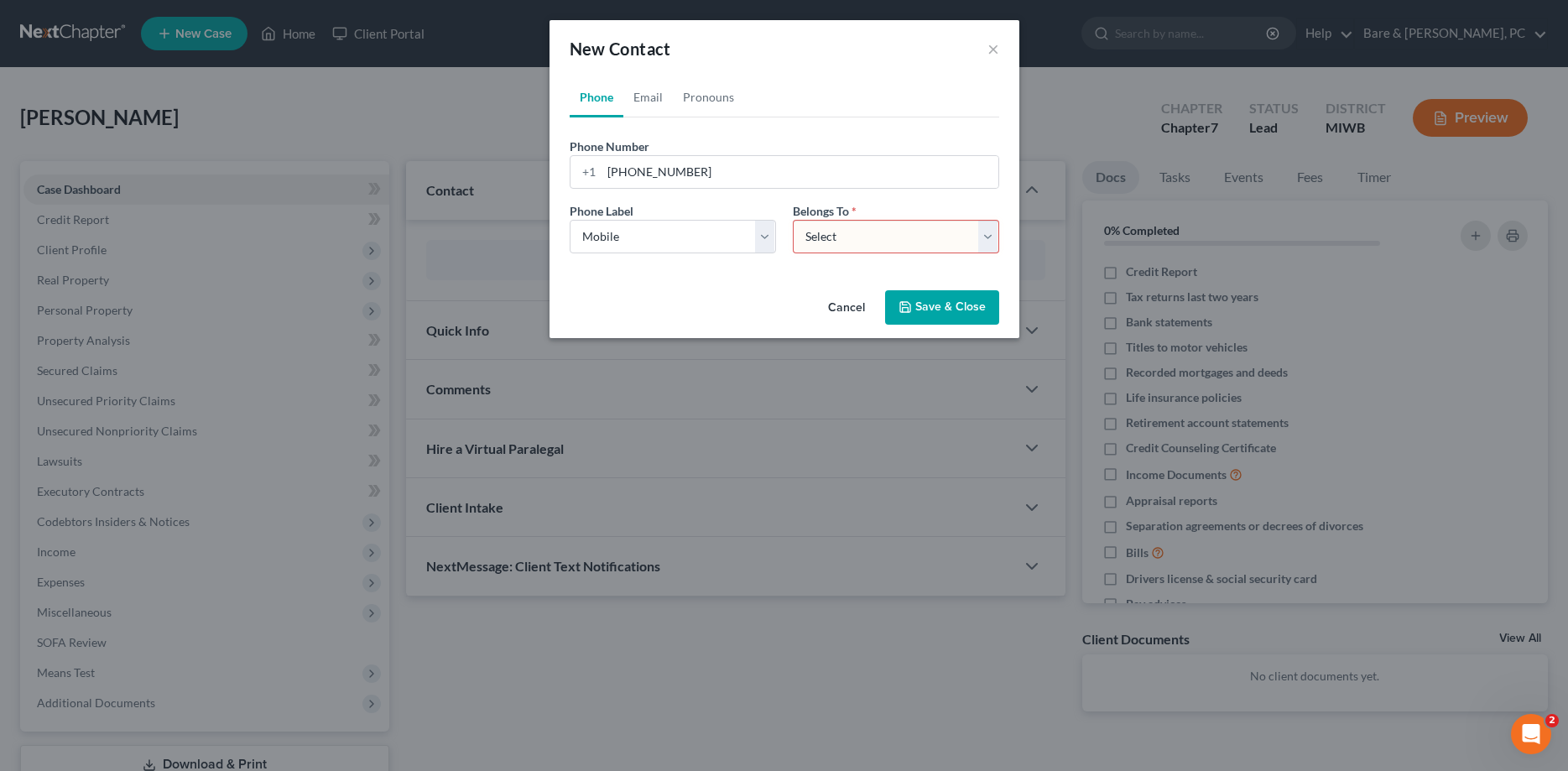
click at [793, 220] on select "Select Client Other" at bounding box center [896, 237] width 206 height 33
select select "0"
click option "Client" at bounding box center [0, 0] width 0 height 0
click at [954, 304] on button "Save & Close" at bounding box center [942, 308] width 114 height 35
